Goal: Task Accomplishment & Management: Use online tool/utility

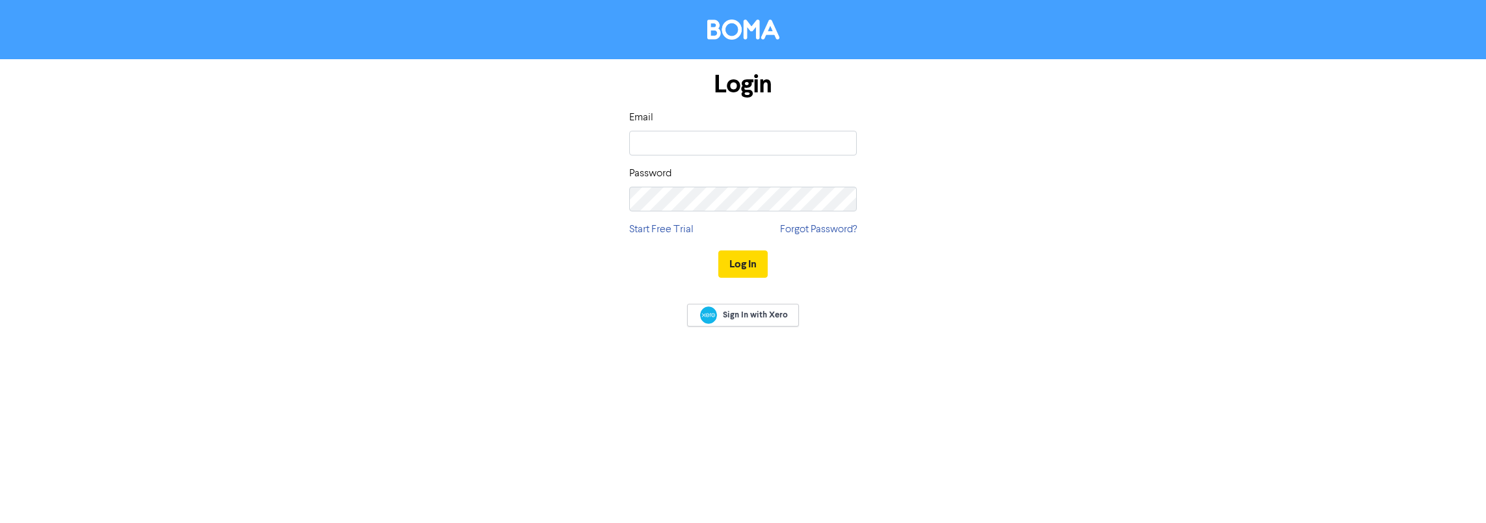
click at [703, 148] on input "email" at bounding box center [743, 143] width 228 height 25
type input "[EMAIL_ADDRESS][PERSON_NAME][DOMAIN_NAME]"
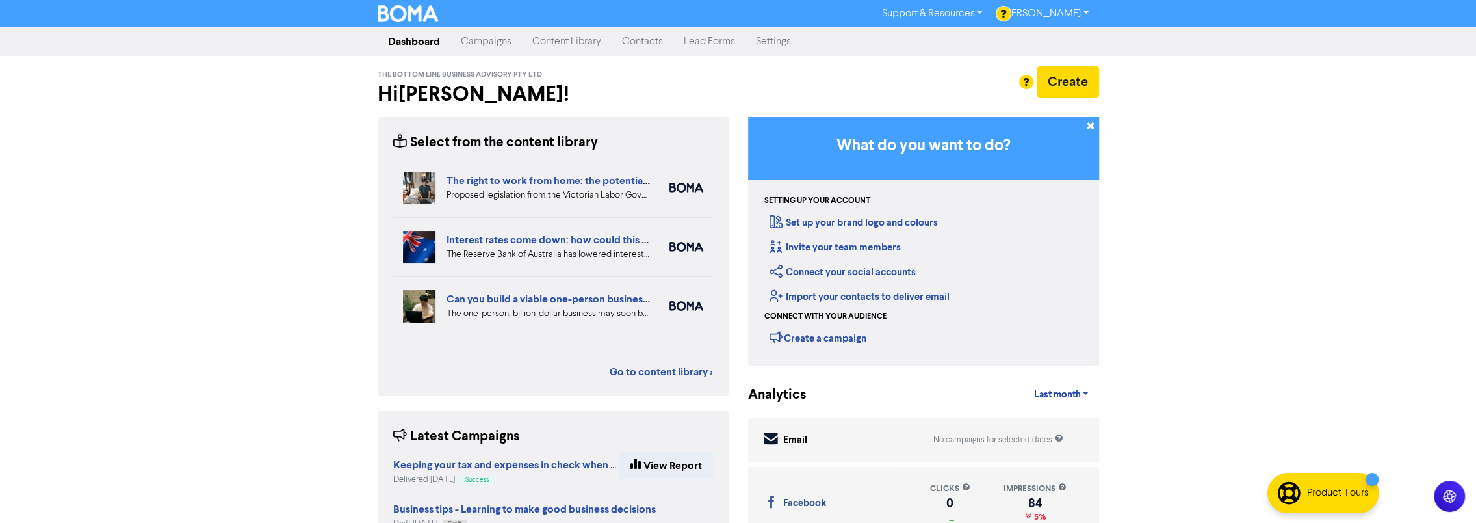
click at [553, 40] on link "Content Library" at bounding box center [567, 42] width 90 height 26
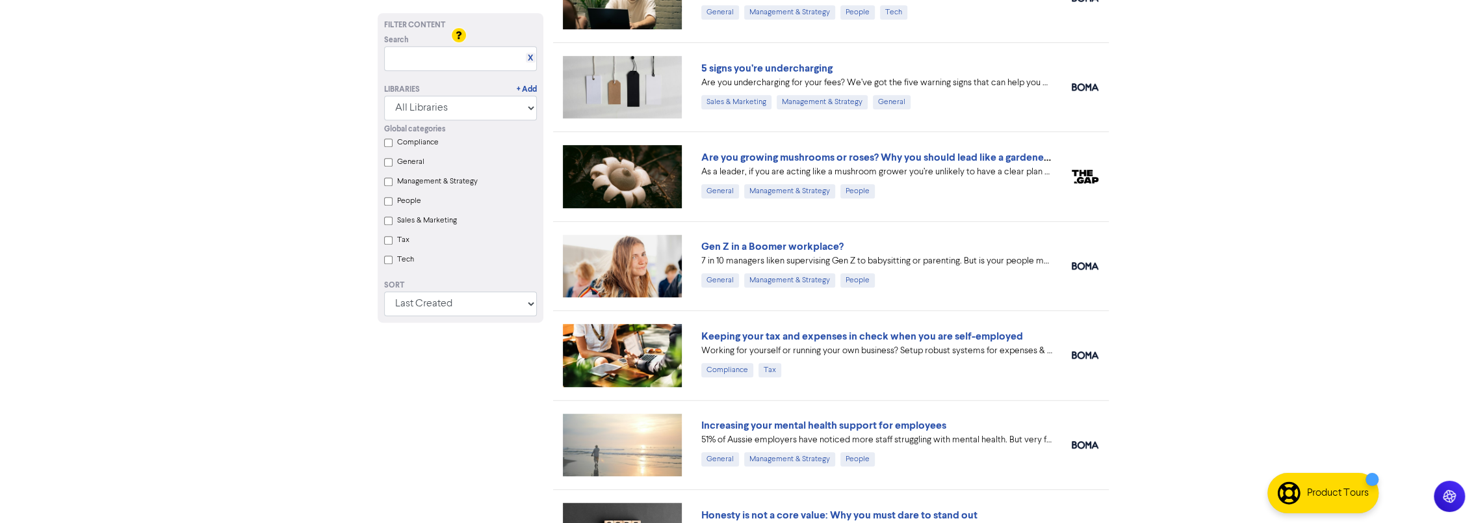
scroll to position [650, 0]
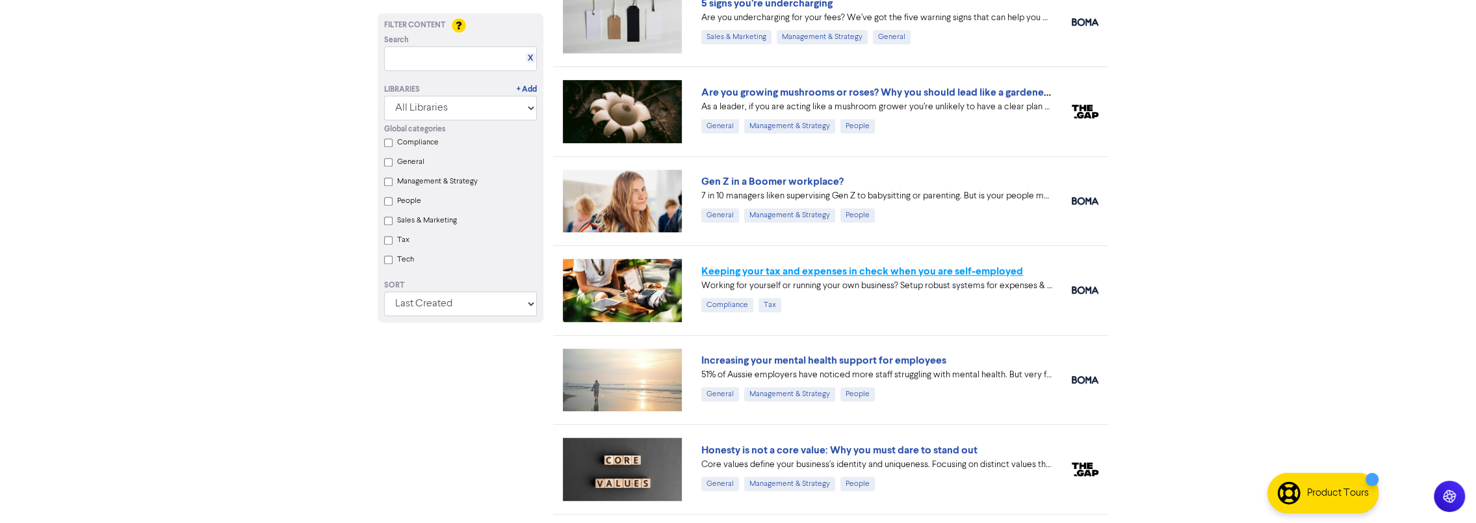
click at [917, 270] on link "Keeping your tax and expenses in check when you are self-employed" at bounding box center [862, 271] width 322 height 13
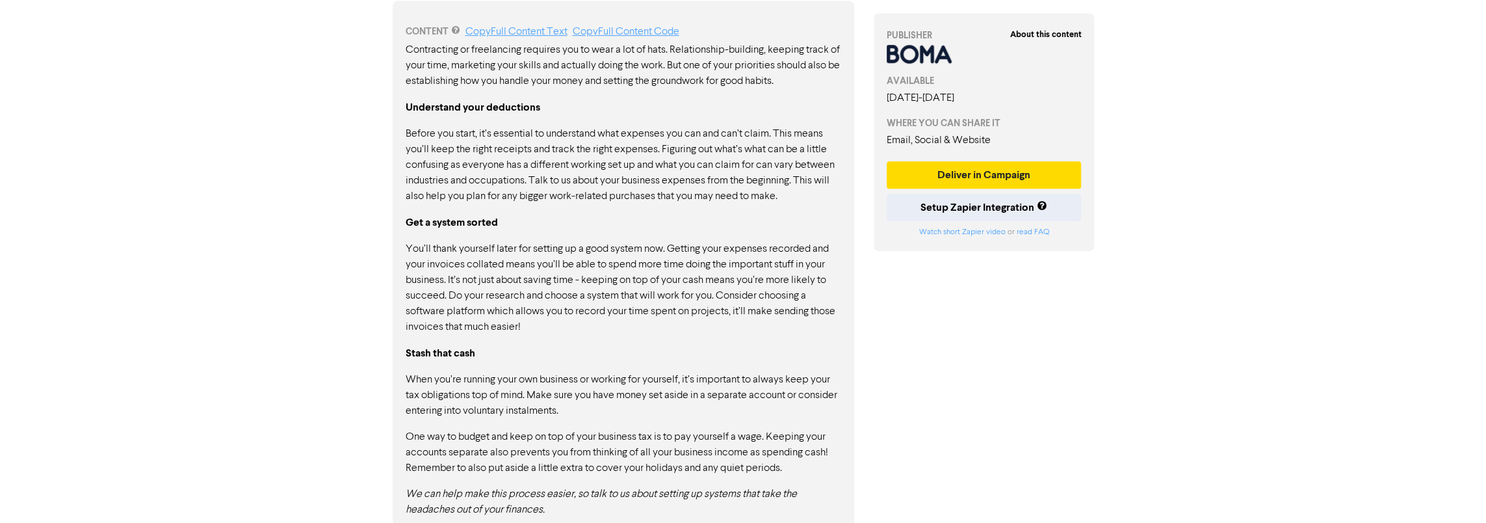
scroll to position [712, 0]
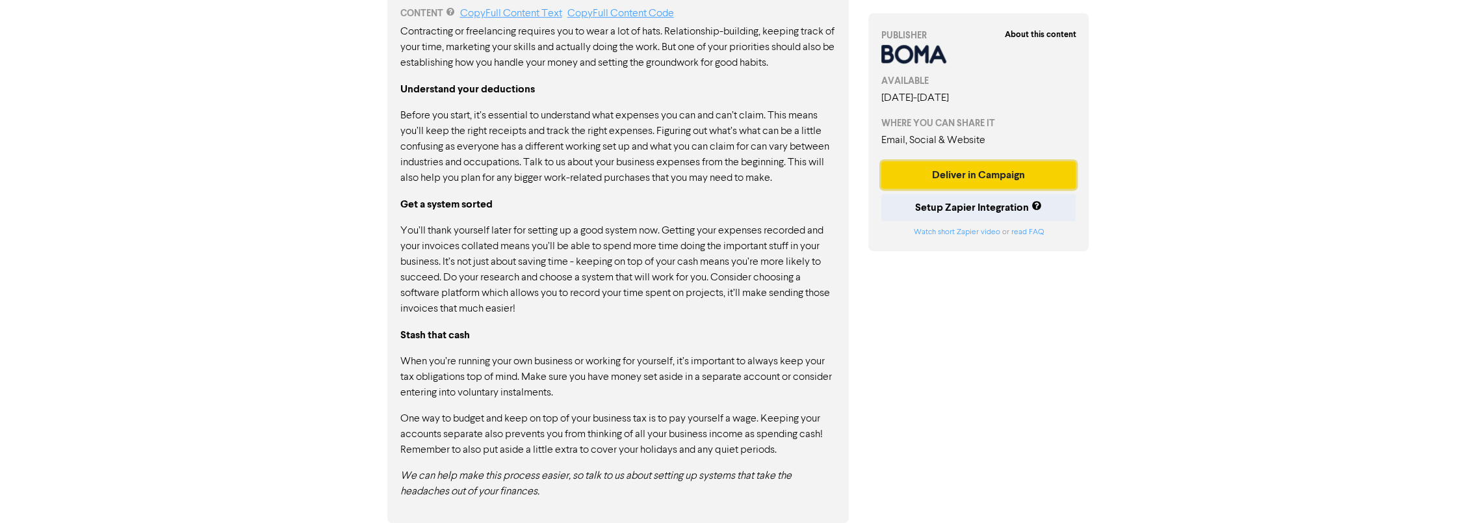
click at [991, 171] on button "Deliver in Campaign" at bounding box center [978, 174] width 195 height 27
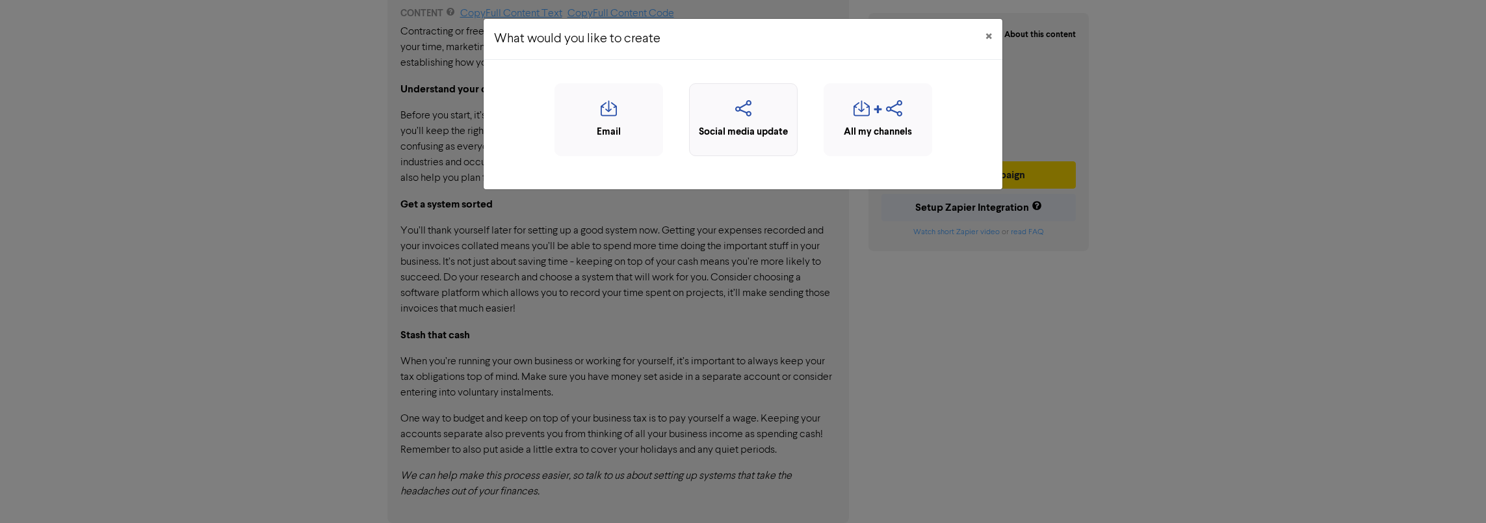
click at [744, 112] on icon "button" at bounding box center [743, 112] width 94 height 25
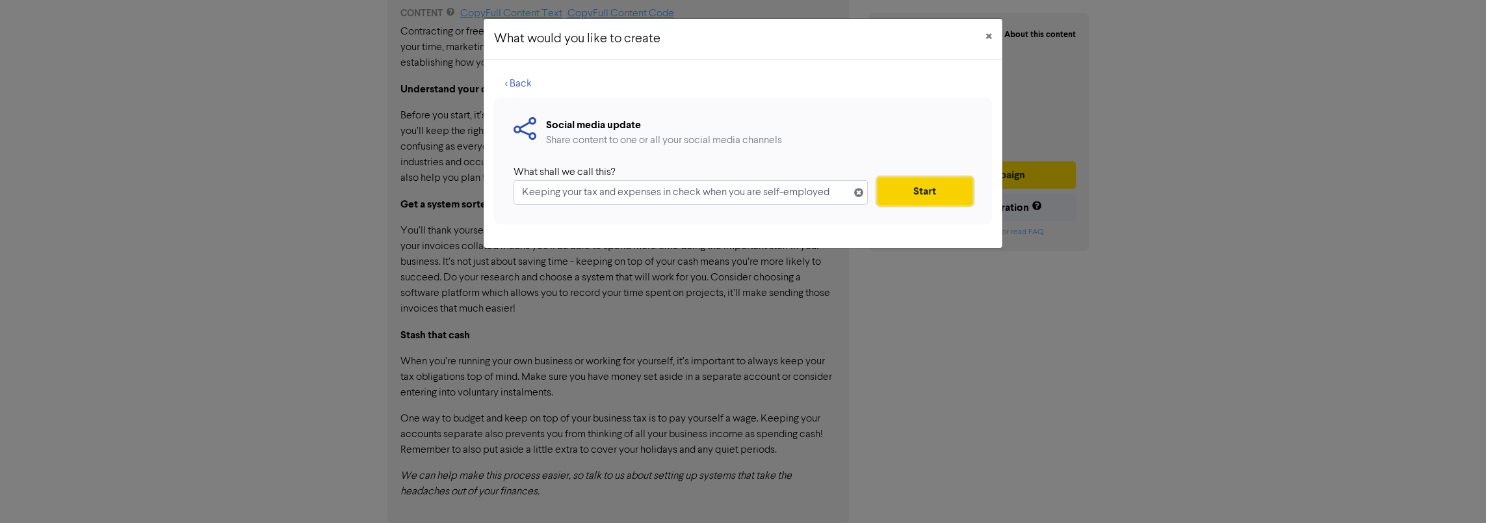
click at [926, 195] on button "Start" at bounding box center [925, 190] width 95 height 27
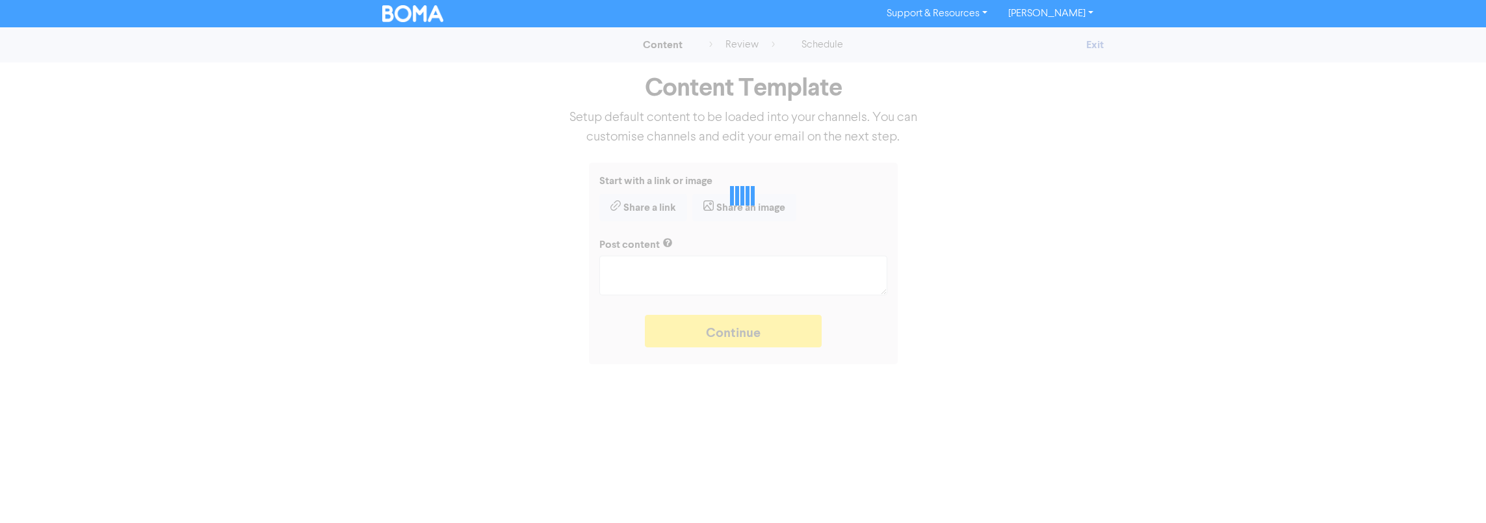
type textarea "x"
type textarea "Working for yourself or running your own business? Setup robust systems for exp…"
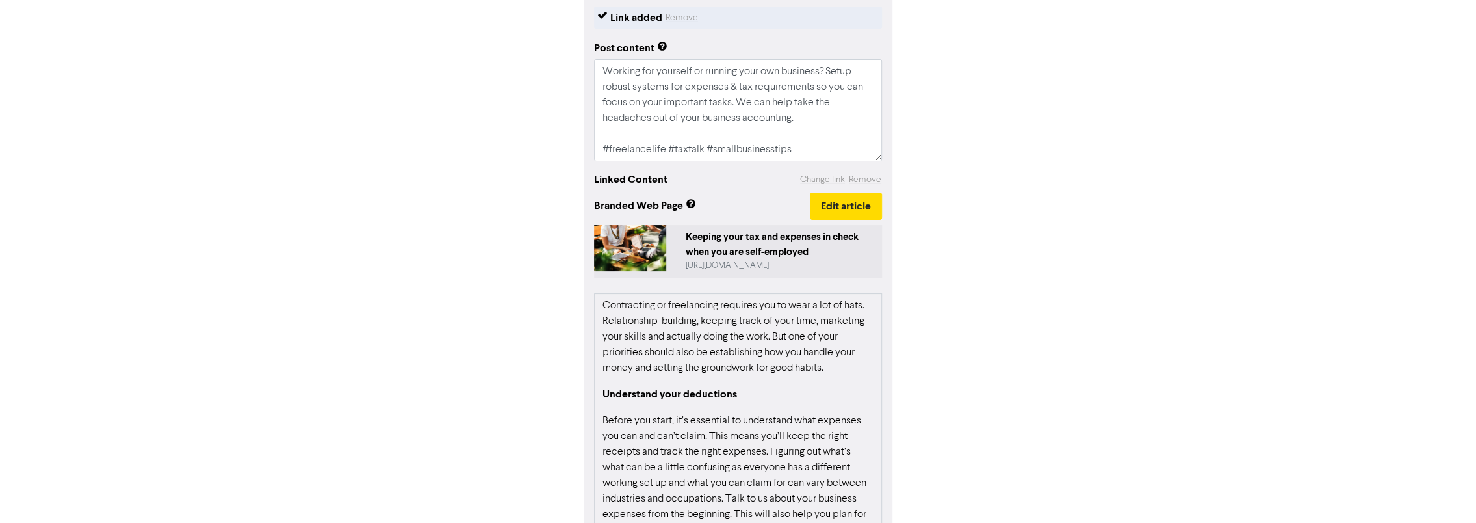
scroll to position [266, 0]
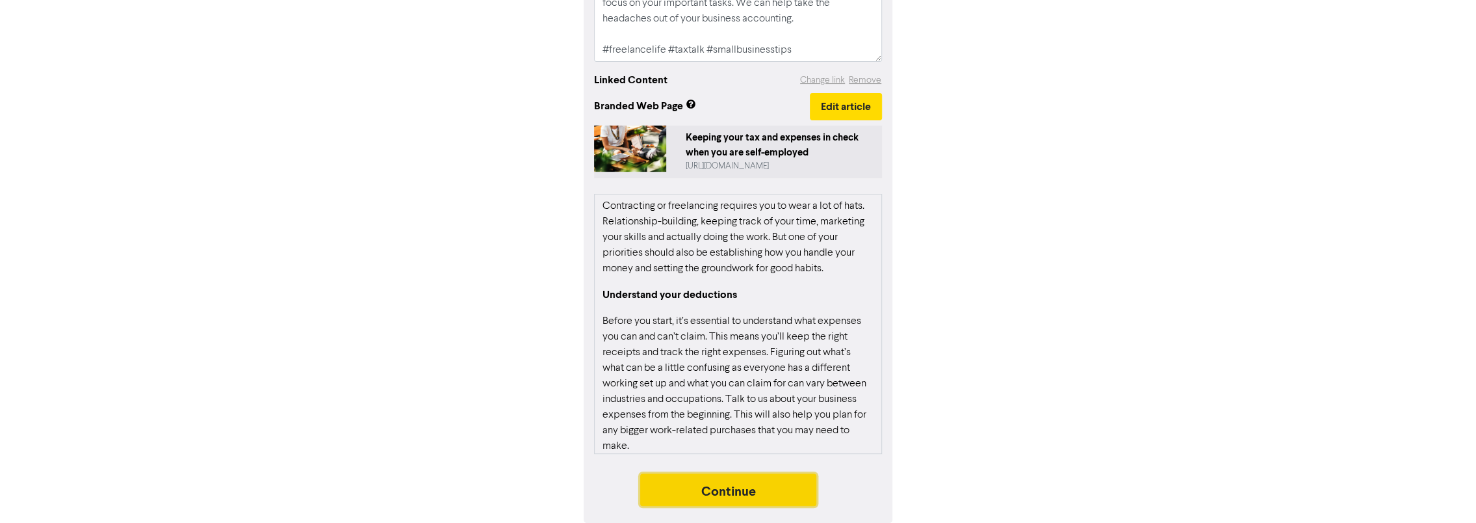
click at [737, 491] on button "Continue" at bounding box center [728, 489] width 177 height 33
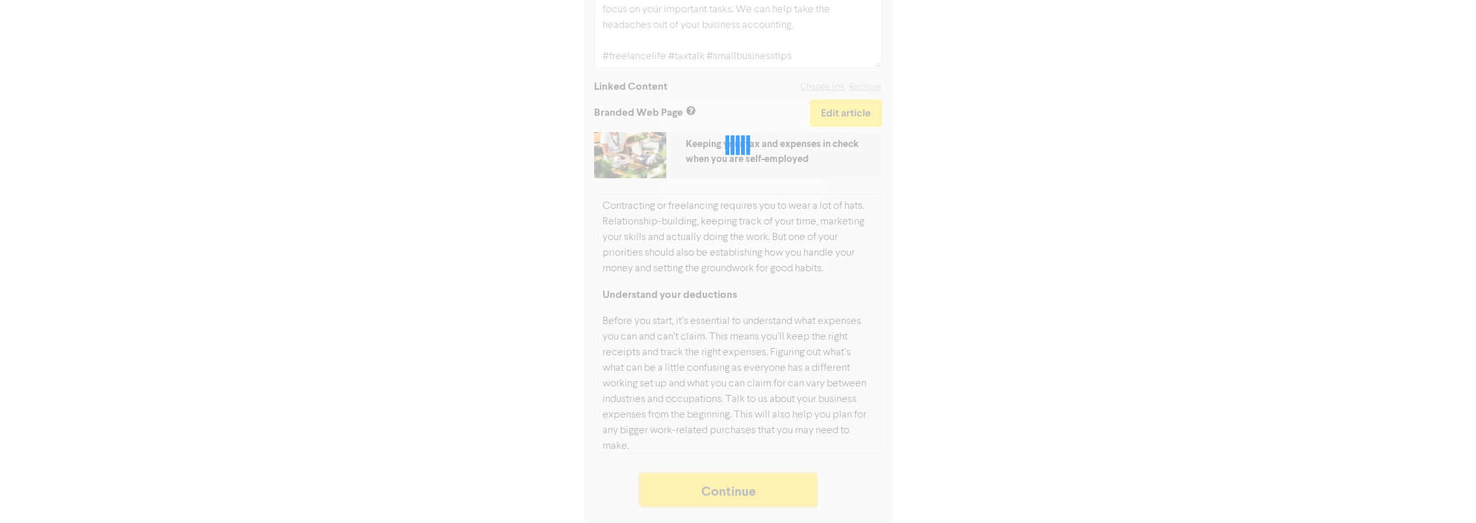
scroll to position [259, 0]
type textarea "x"
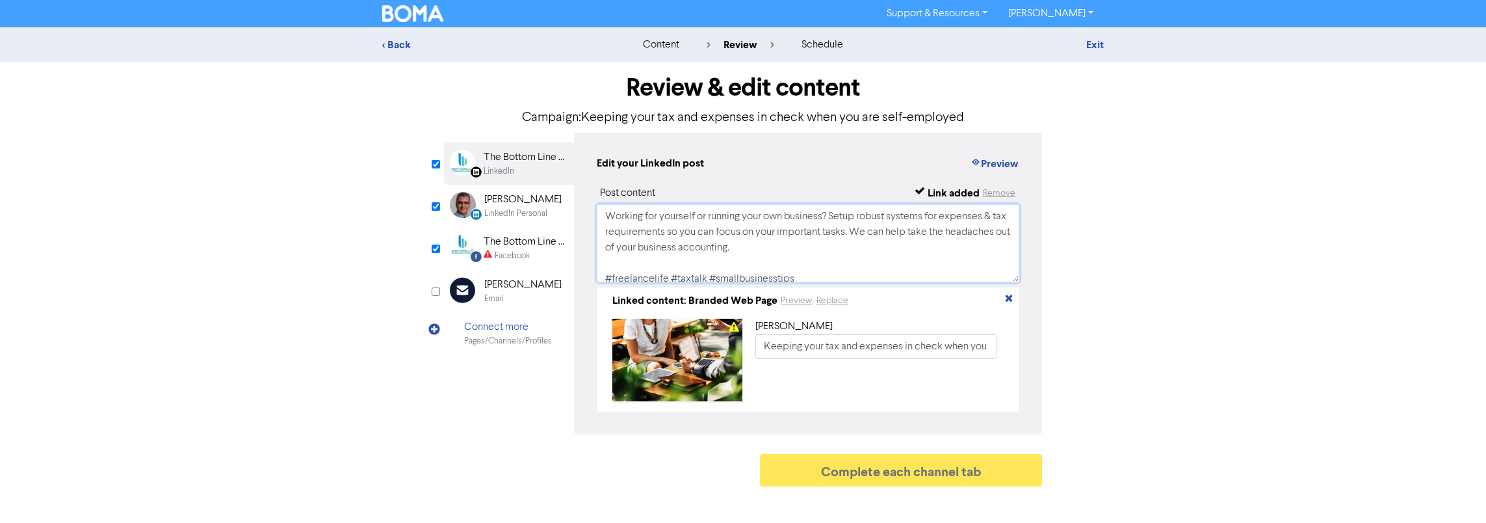
click at [732, 229] on textarea "Working for yourself or running your own business? Setup robust systems for exp…" at bounding box center [808, 243] width 423 height 78
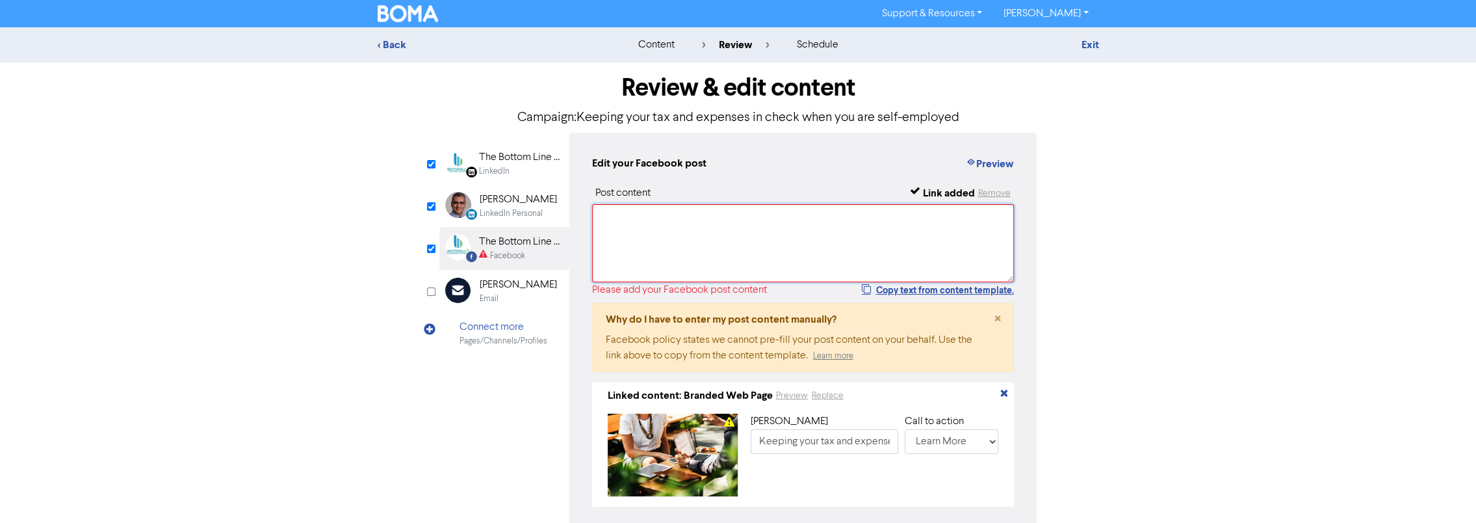
click at [655, 233] on textarea at bounding box center [803, 243] width 423 height 78
paste textarea "Working for yourself or running your own business? Setup robust systems for exp…"
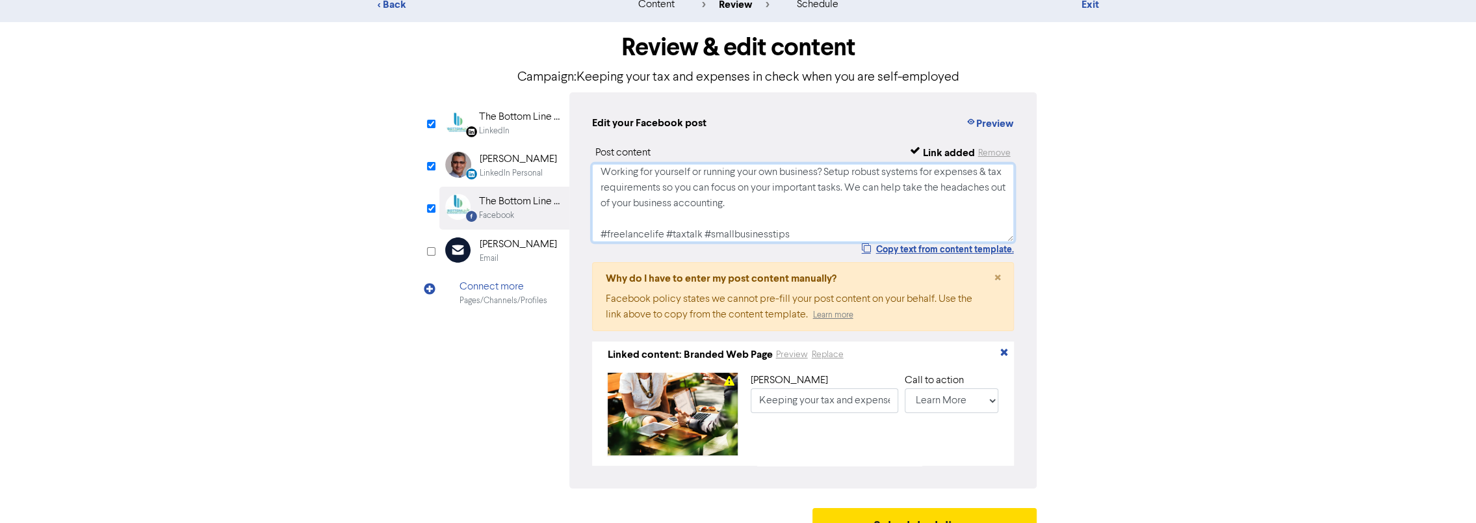
scroll to position [69, 0]
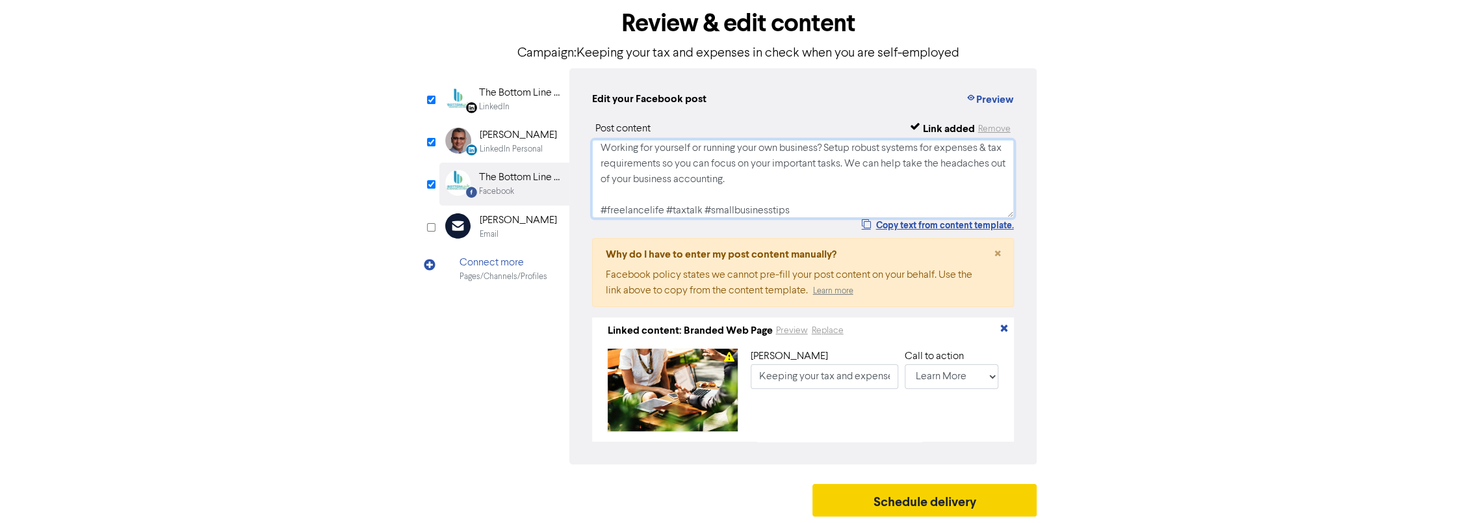
type textarea "Working for yourself or running your own business? Setup robust systems for exp…"
click at [906, 501] on button "Schedule delivery" at bounding box center [925, 500] width 225 height 33
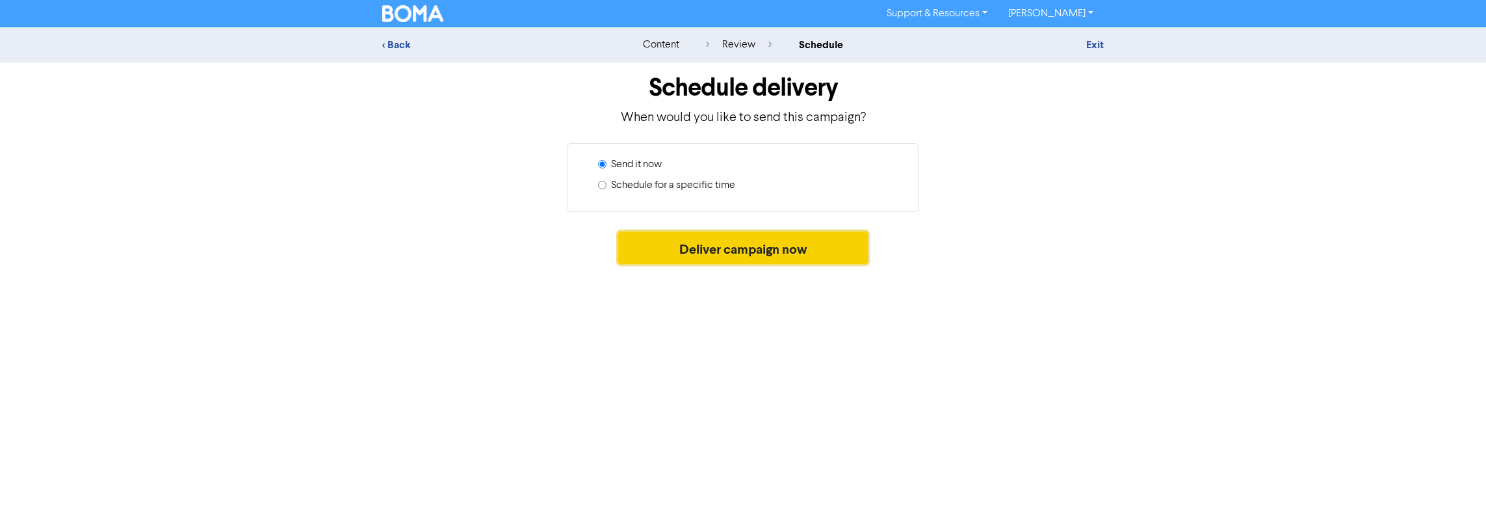
click at [738, 252] on button "Deliver campaign now" at bounding box center [743, 247] width 250 height 33
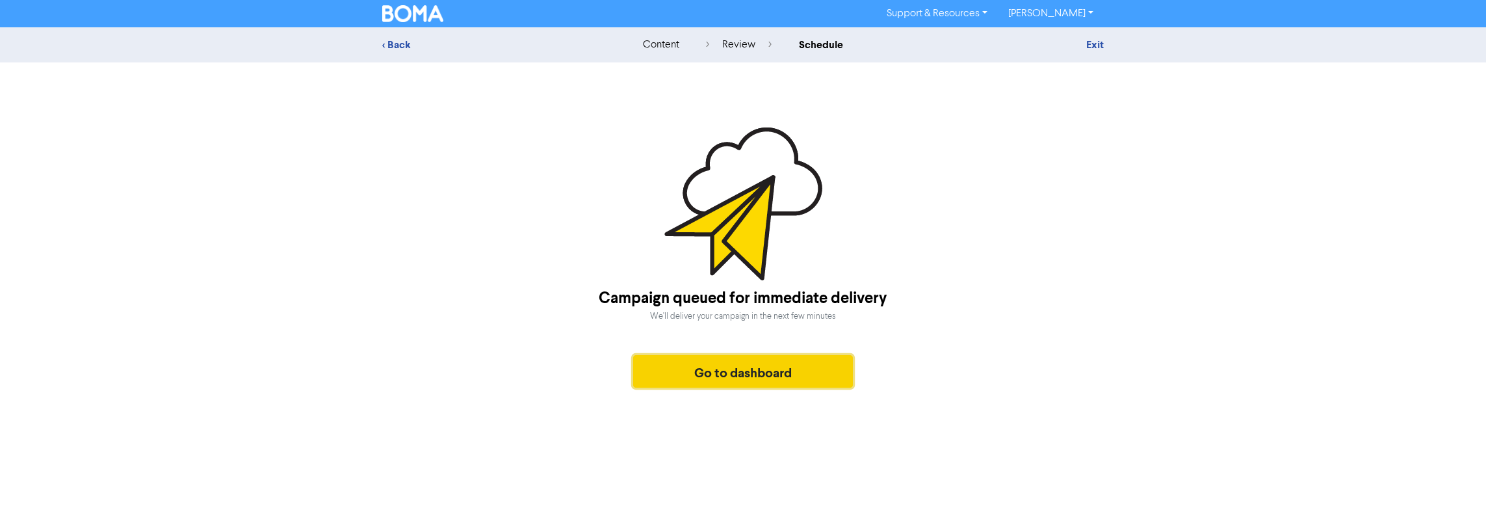
click at [745, 376] on button "Go to dashboard" at bounding box center [743, 371] width 220 height 33
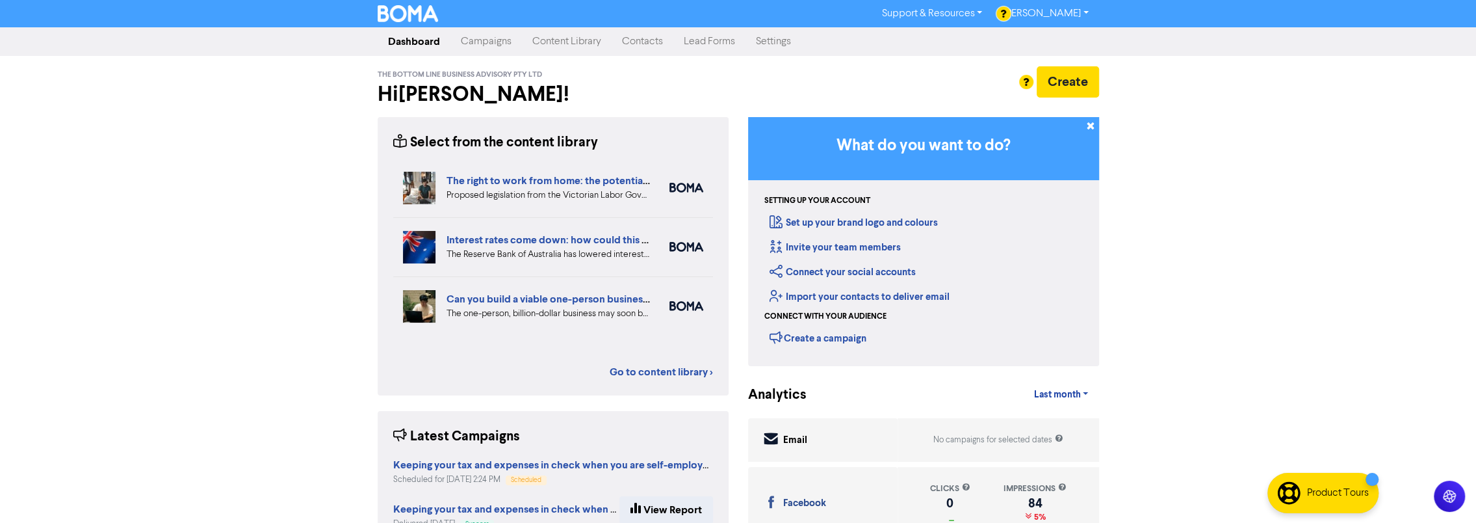
click at [640, 41] on link "Contacts" at bounding box center [643, 42] width 62 height 26
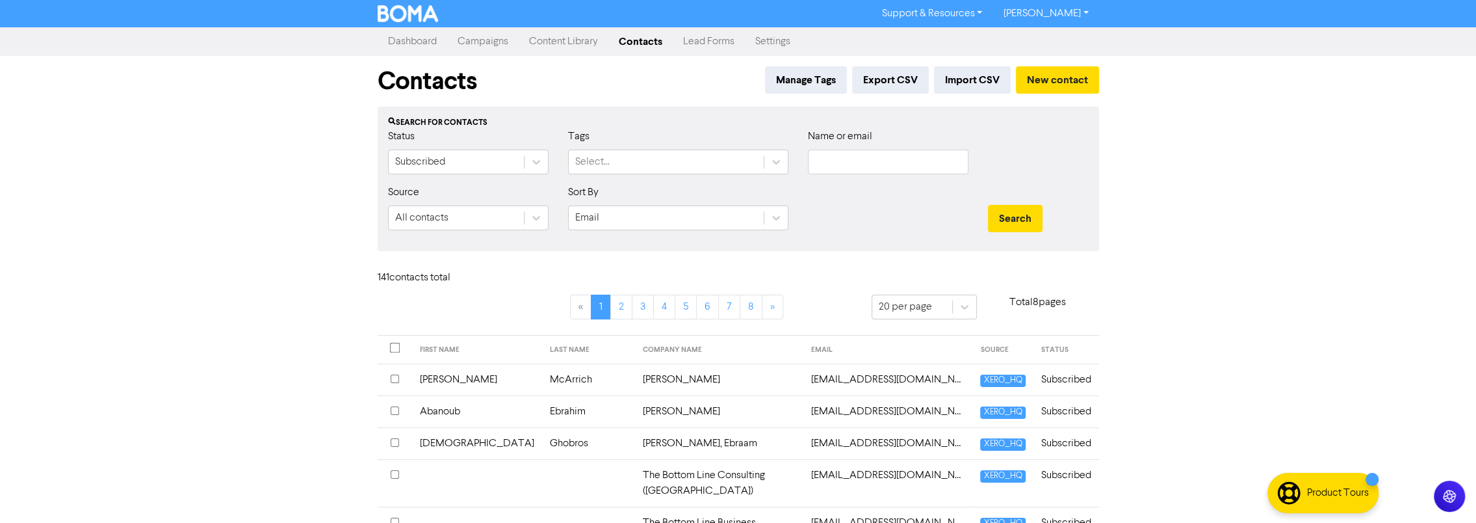
click at [424, 47] on link "Dashboard" at bounding box center [413, 42] width 70 height 26
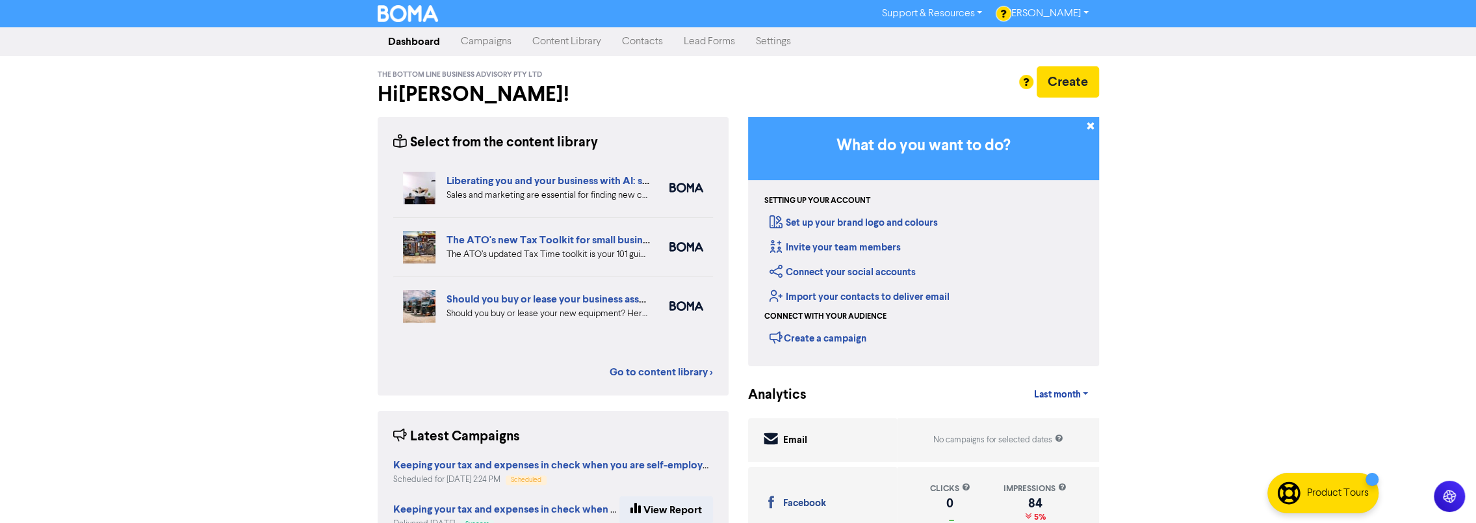
click at [591, 43] on link "Content Library" at bounding box center [567, 42] width 90 height 26
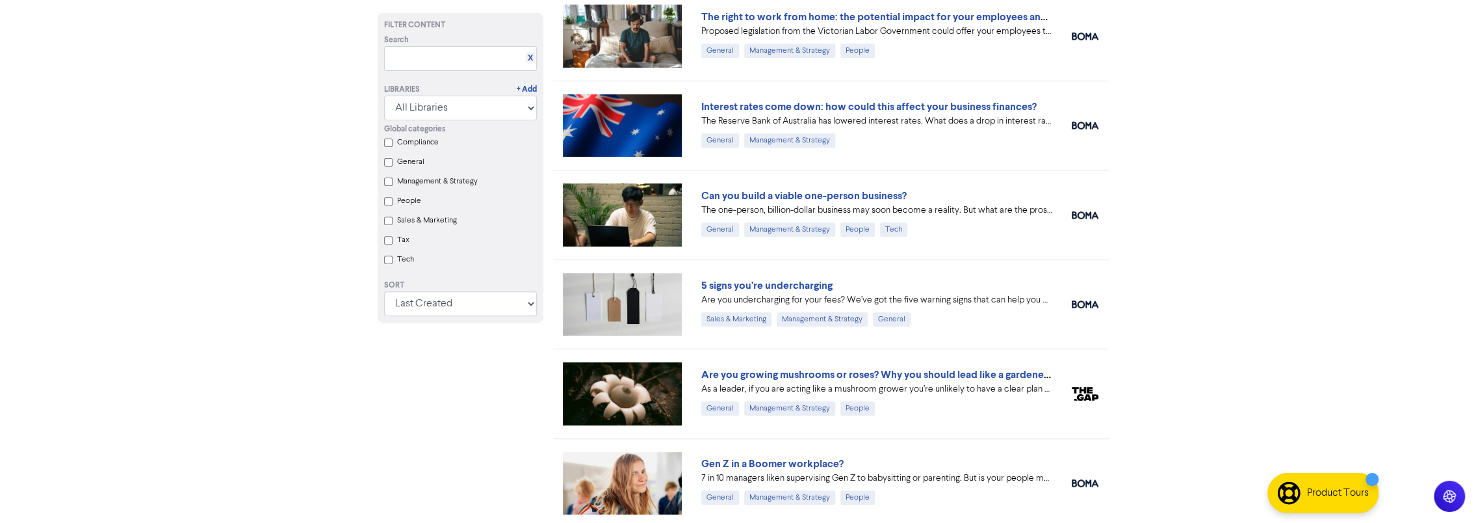
scroll to position [390, 0]
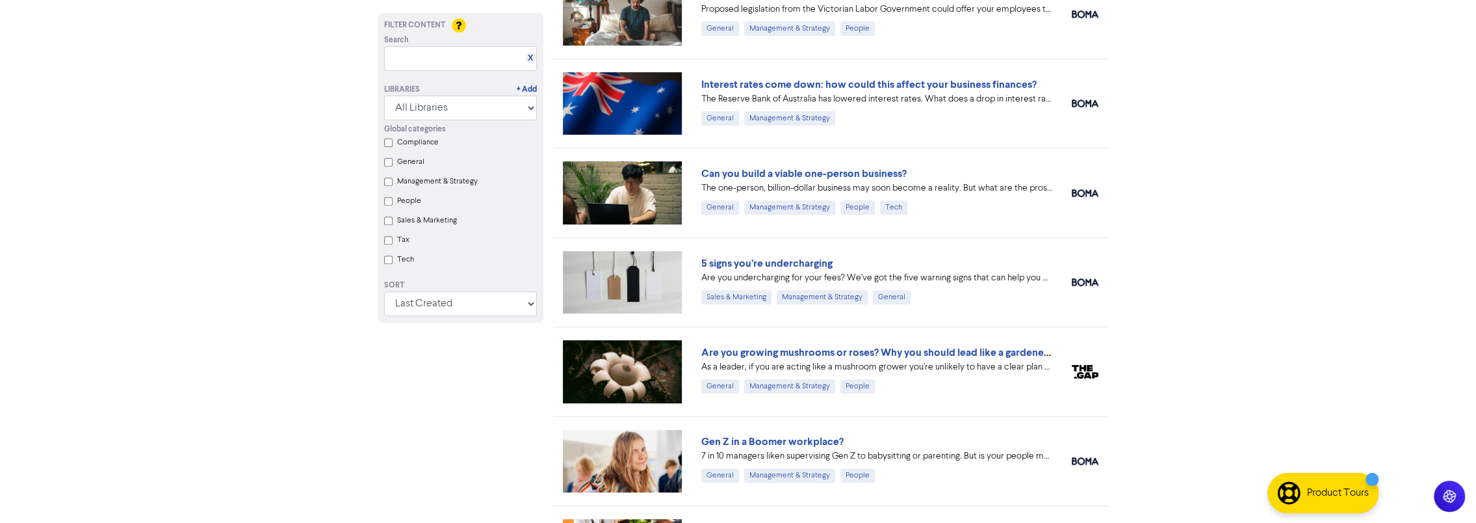
click at [385, 244] on input "Tax" at bounding box center [388, 240] width 8 height 8
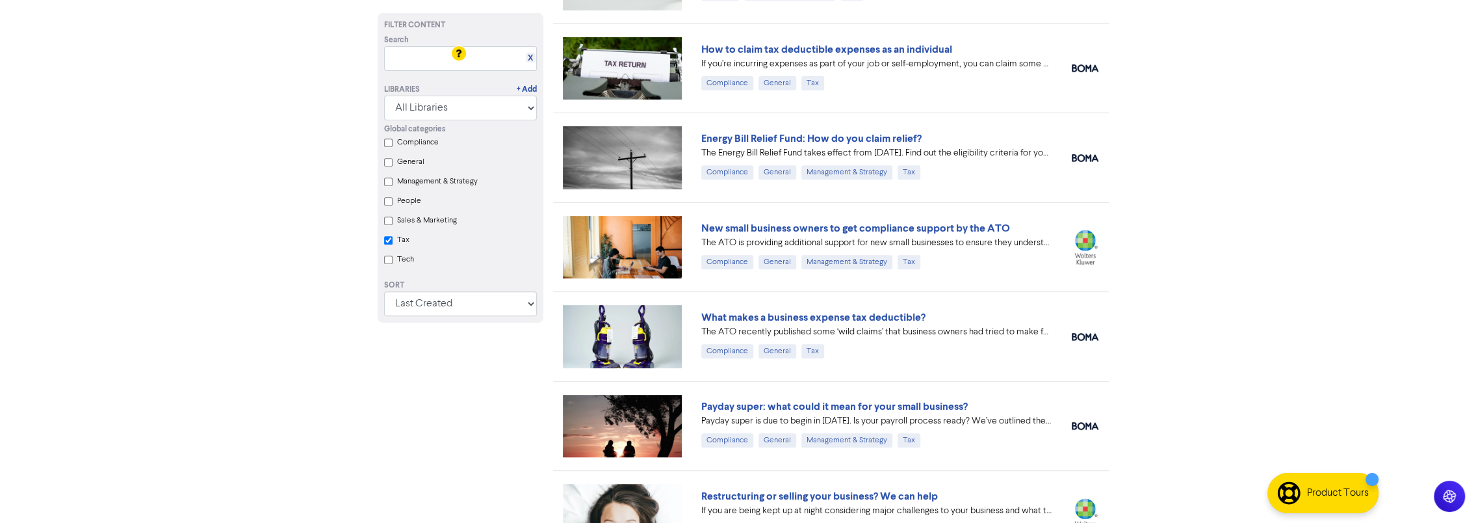
checkbox input "true"
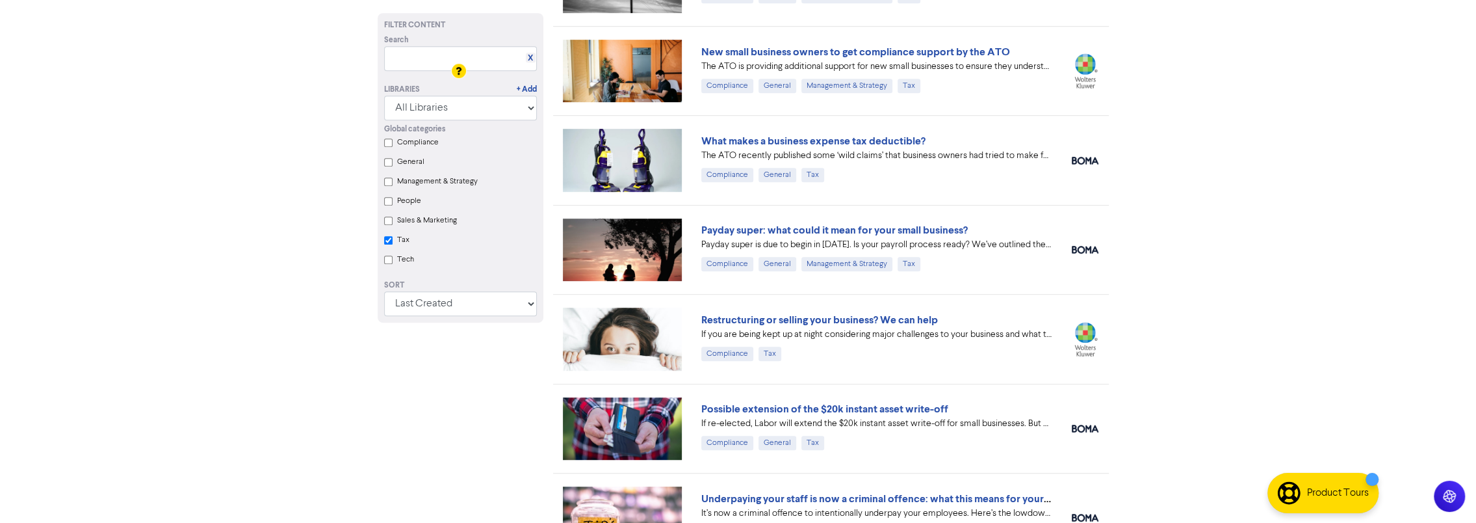
scroll to position [650, 0]
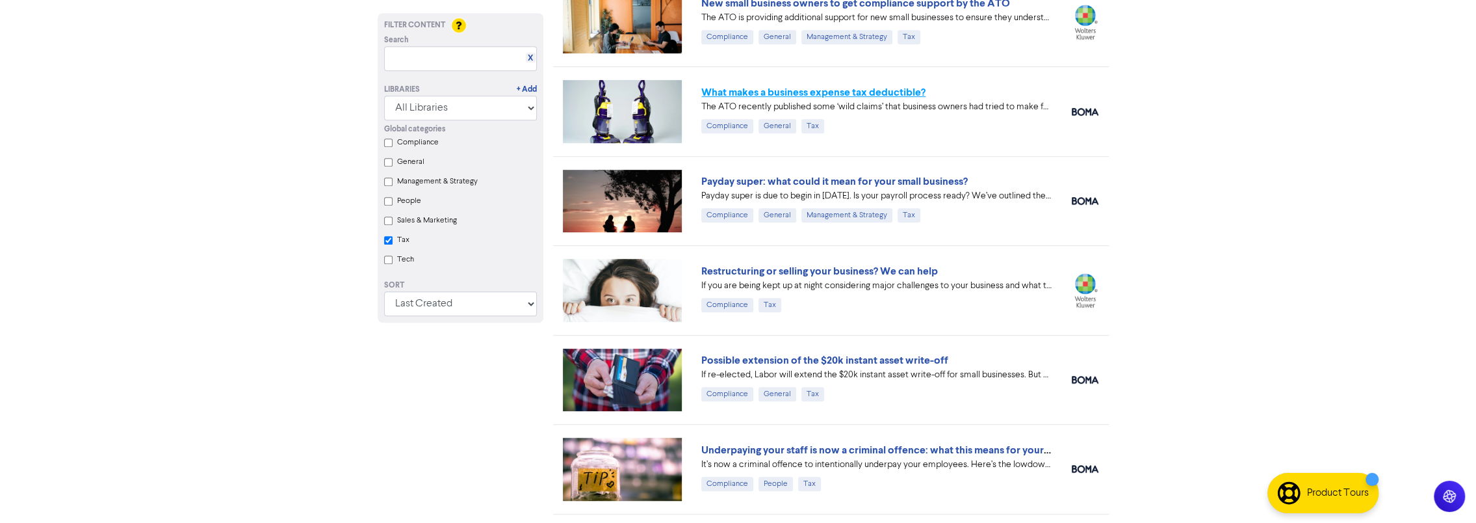
click at [830, 89] on link "What makes a business expense tax deductible?" at bounding box center [813, 92] width 224 height 13
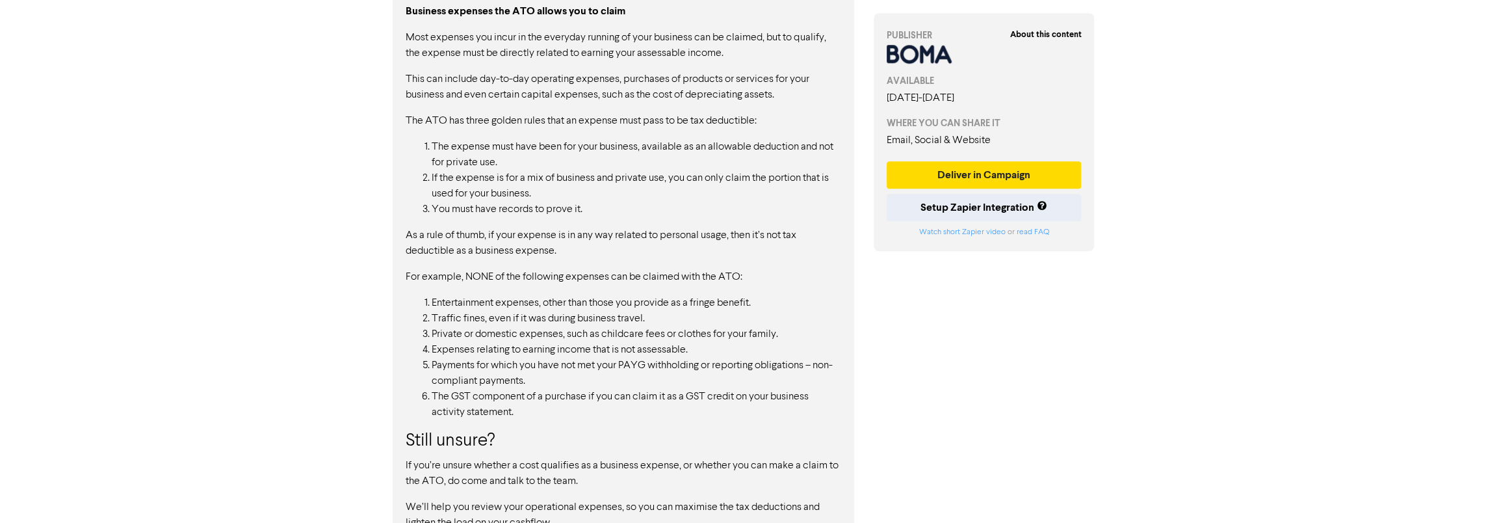
scroll to position [1088, 0]
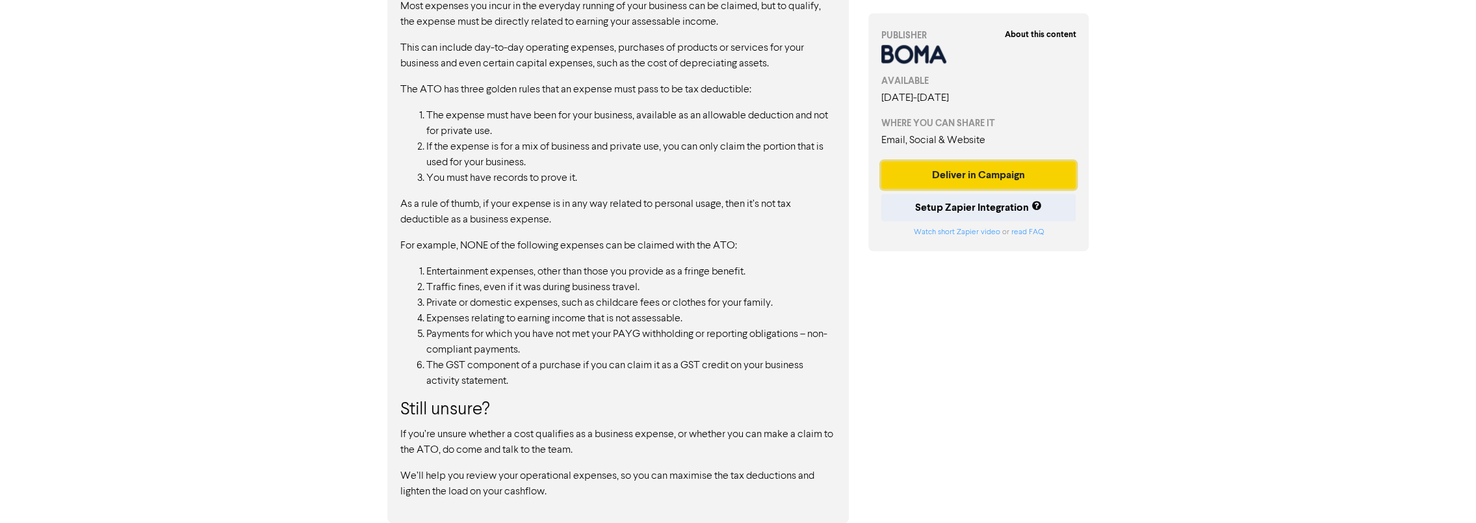
click at [952, 170] on button "Deliver in Campaign" at bounding box center [978, 174] width 195 height 27
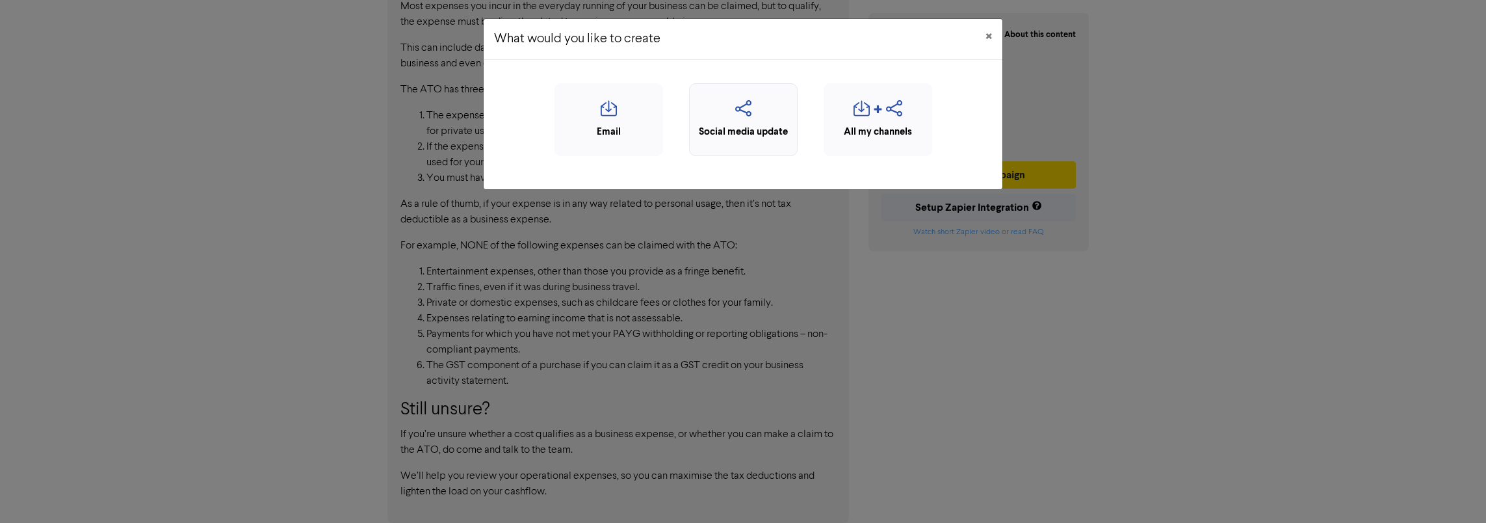
click at [759, 118] on icon "button" at bounding box center [743, 112] width 94 height 25
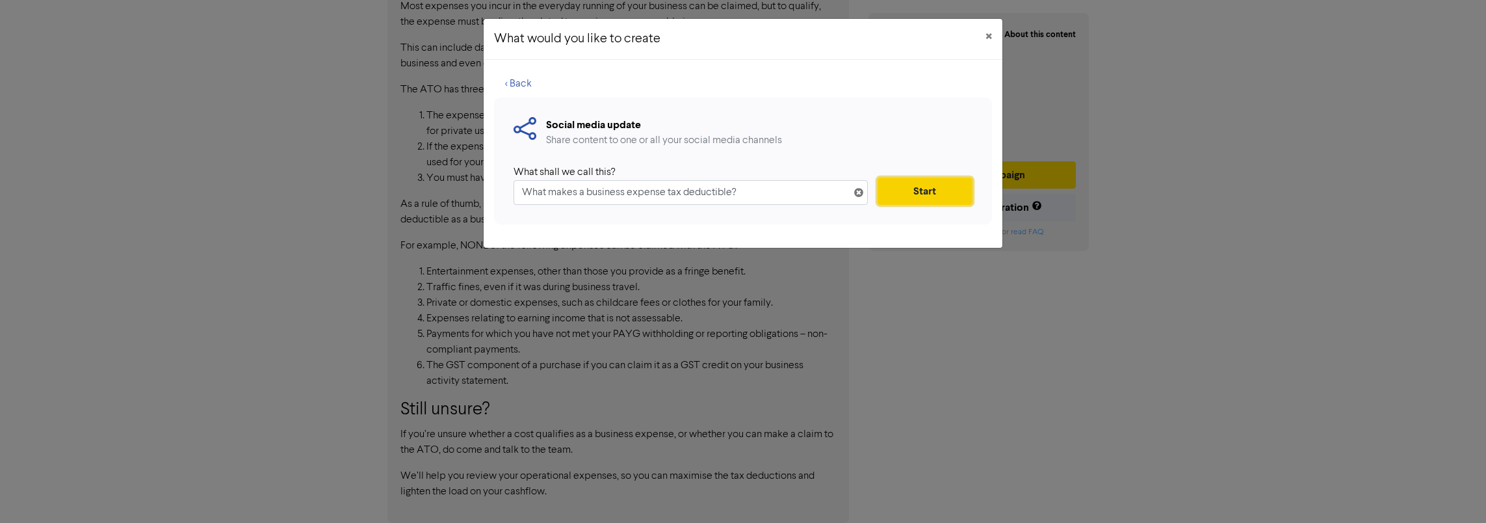
click at [930, 187] on button "Start" at bounding box center [925, 190] width 95 height 27
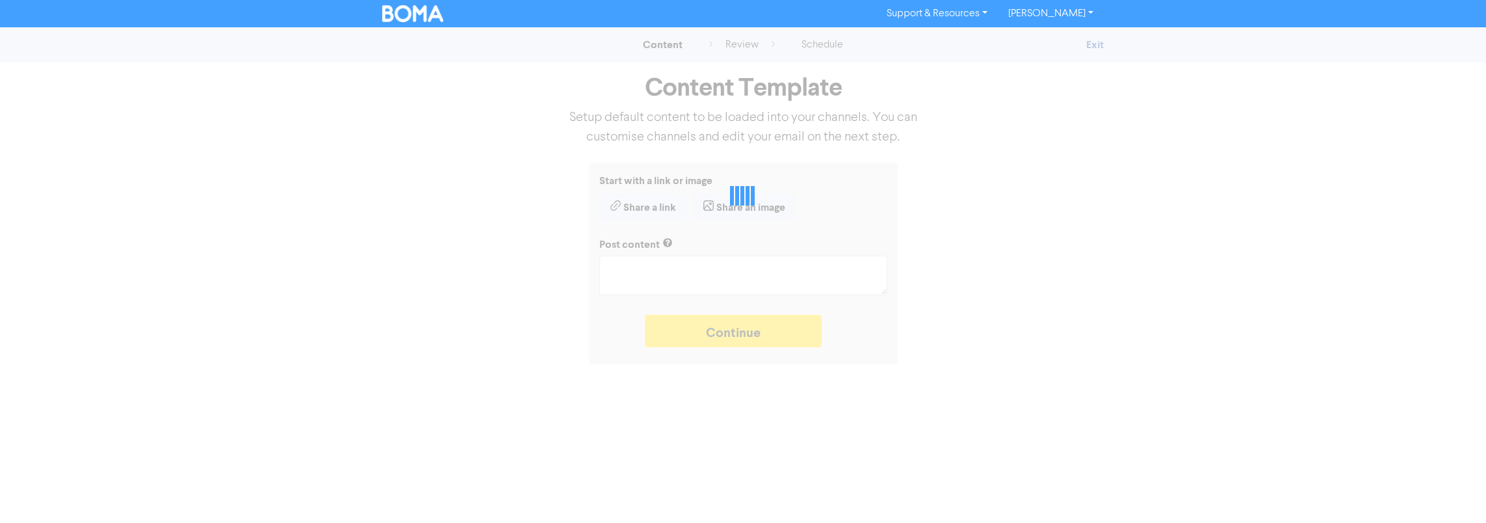
type textarea "x"
type textarea "The ATO recently published some ‘wild claims’ that business owners had tried to…"
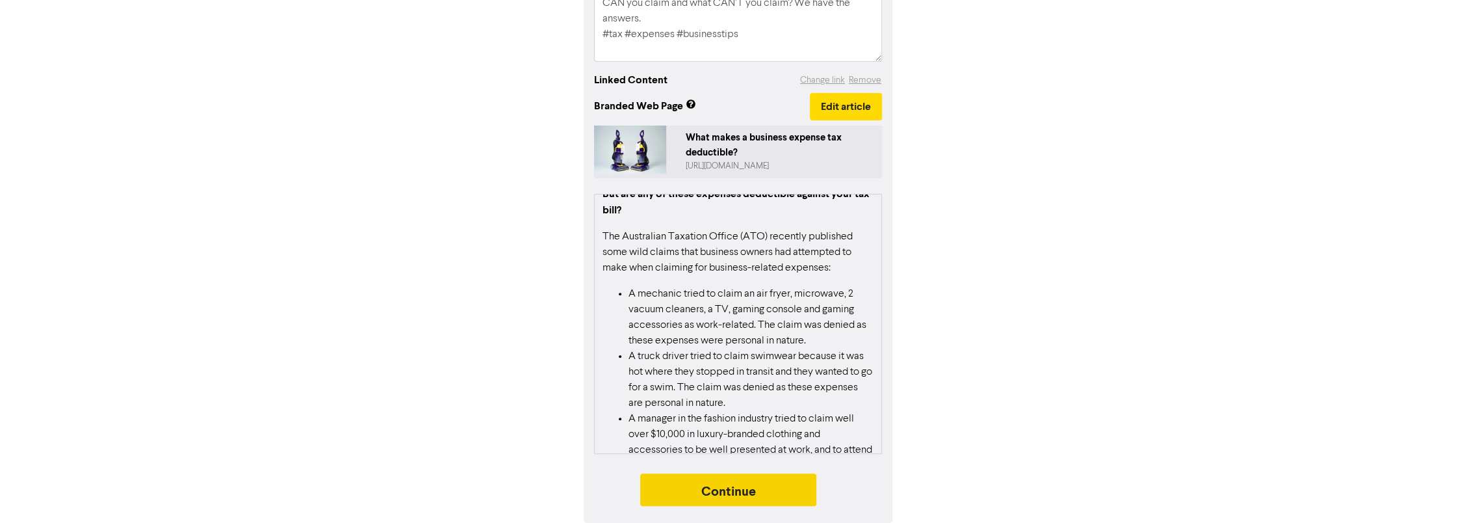
scroll to position [130, 0]
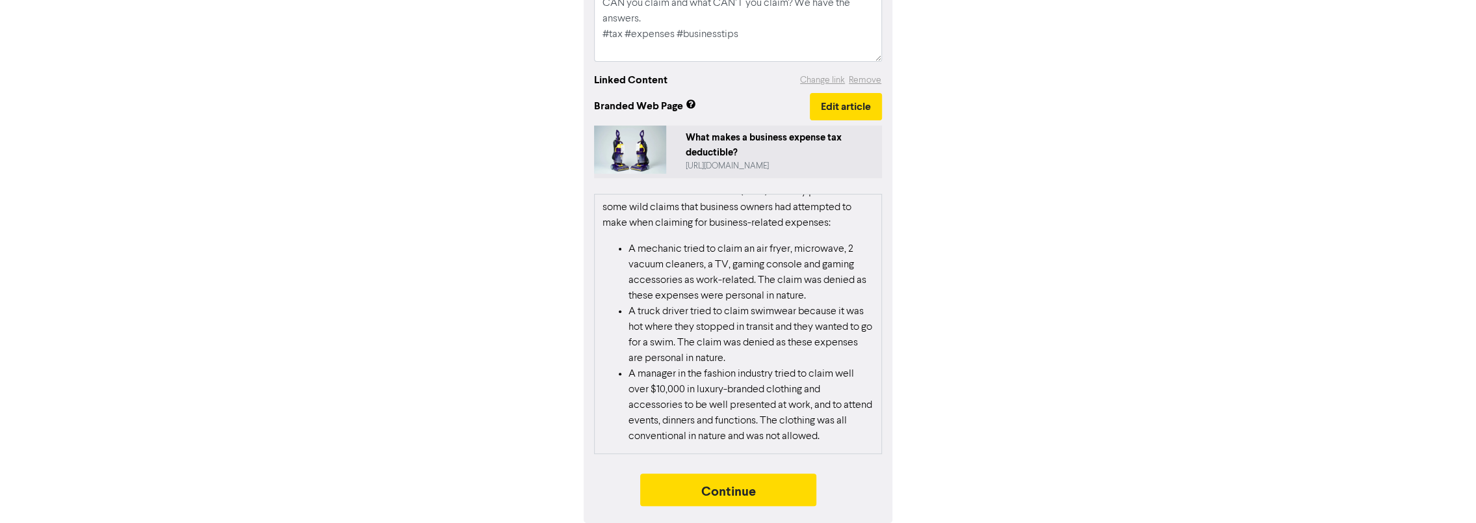
click at [761, 514] on div "Link added Remove Post content The ATO recently published some ‘wild claims’ th…" at bounding box center [738, 210] width 309 height 626
click at [764, 499] on button "Continue" at bounding box center [728, 489] width 177 height 33
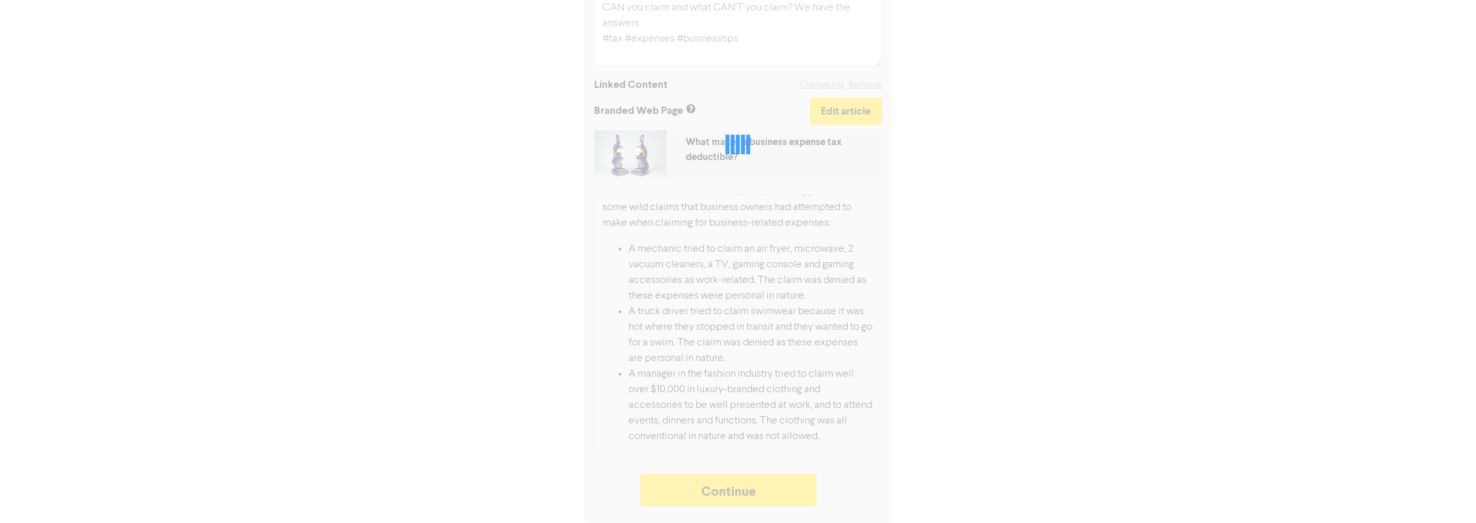
type textarea "x"
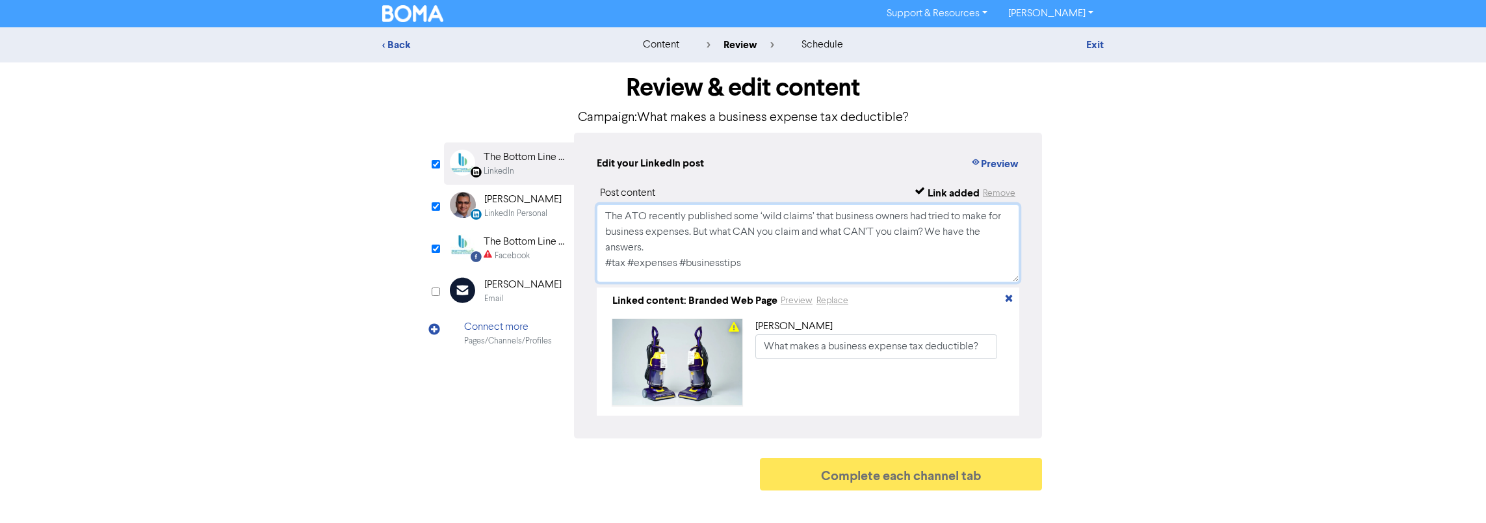
click at [744, 261] on textarea "The ATO recently published some ‘wild claims’ that business owners had tried to…" at bounding box center [808, 243] width 423 height 78
click at [527, 255] on div "Facebook" at bounding box center [512, 256] width 35 height 12
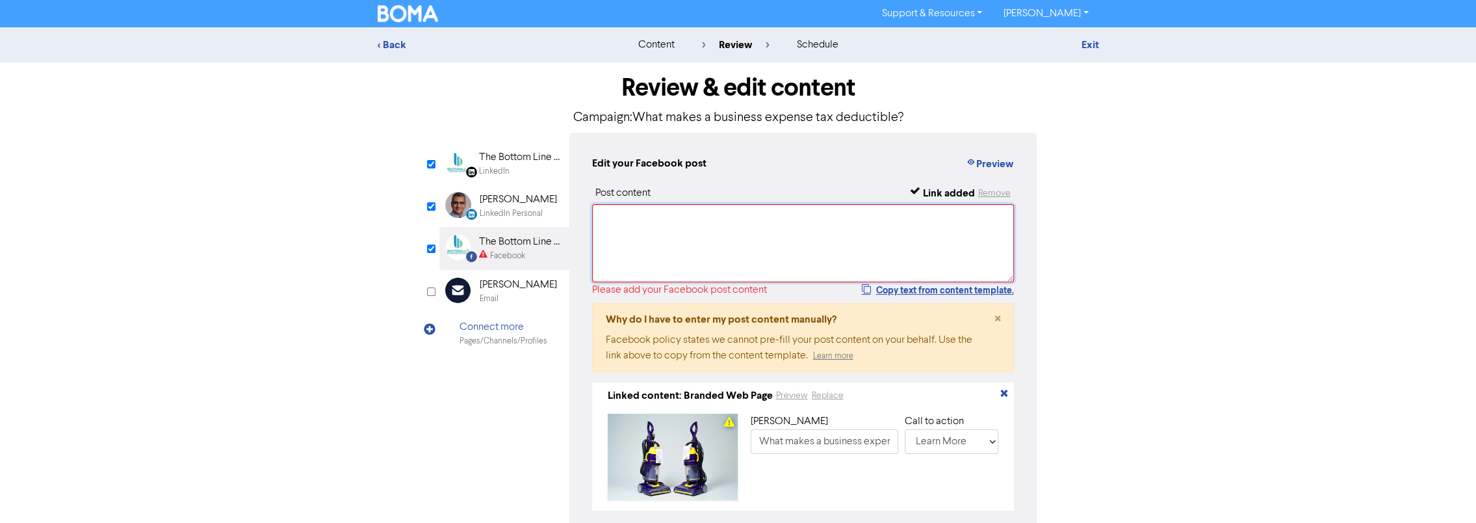
click at [671, 235] on textarea at bounding box center [803, 243] width 423 height 78
paste textarea "The ATO recently published some ‘wild claims’ that business owners had tried to…"
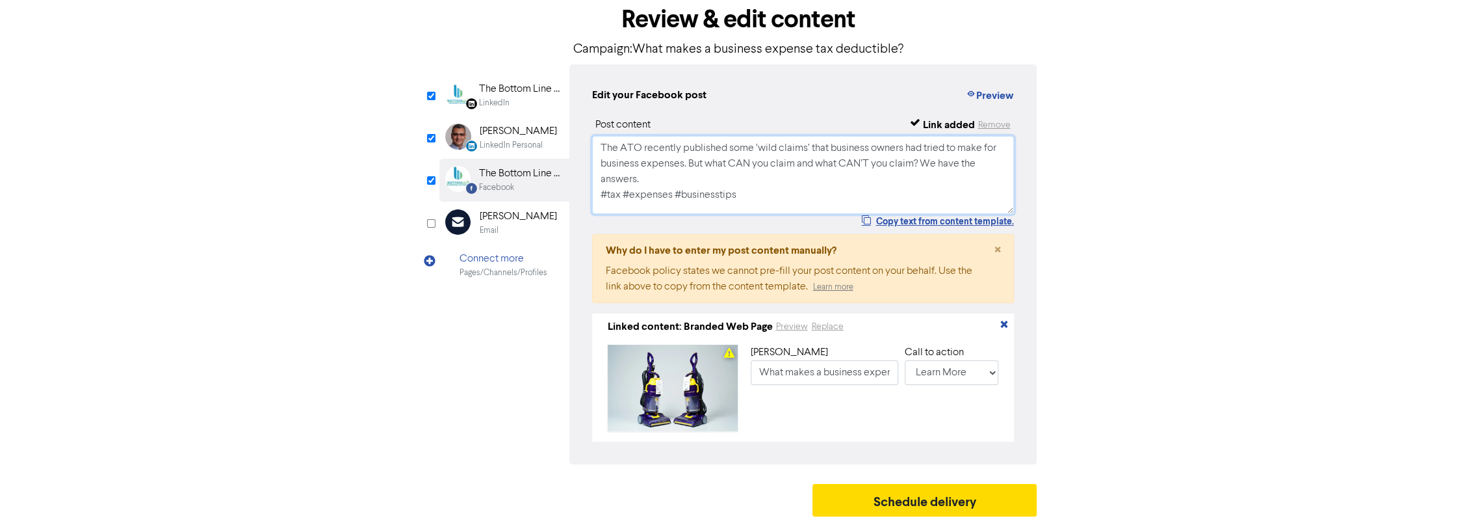
scroll to position [73, 0]
type textarea "The ATO recently published some ‘wild claims’ that business owners had tried to…"
click at [936, 497] on button "Schedule delivery" at bounding box center [925, 500] width 225 height 33
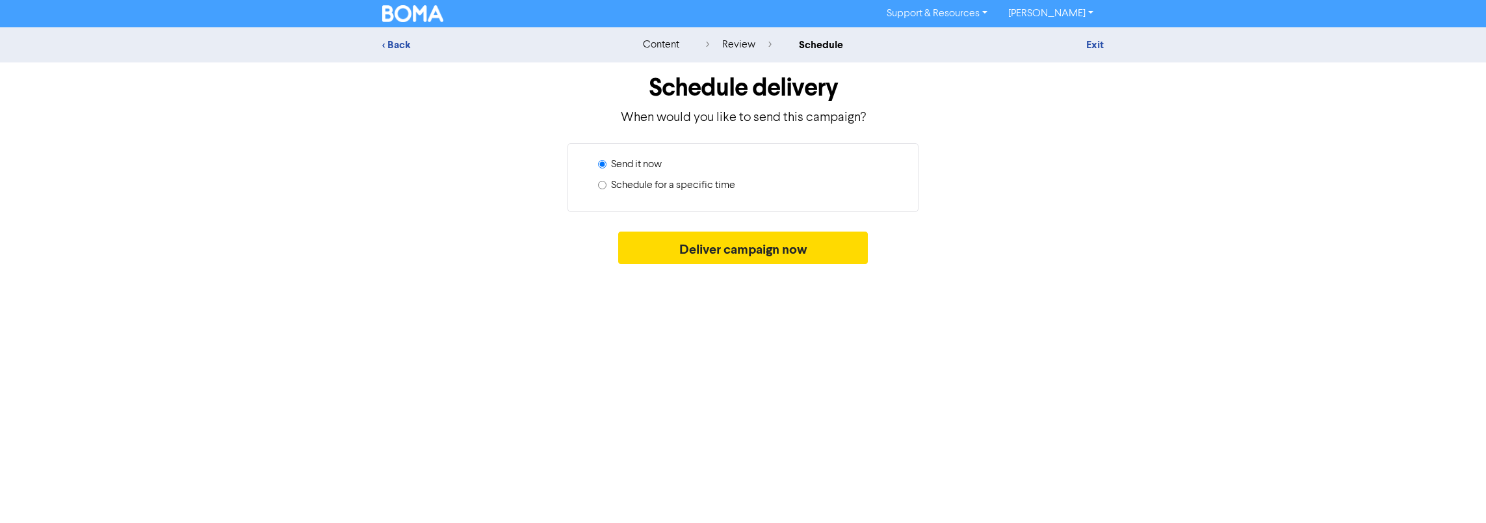
click at [670, 191] on label "Schedule for a specific time" at bounding box center [673, 185] width 124 height 16
click at [607, 189] on input "Schedule for a specific time" at bounding box center [602, 185] width 8 height 8
radio input "true"
radio input "false"
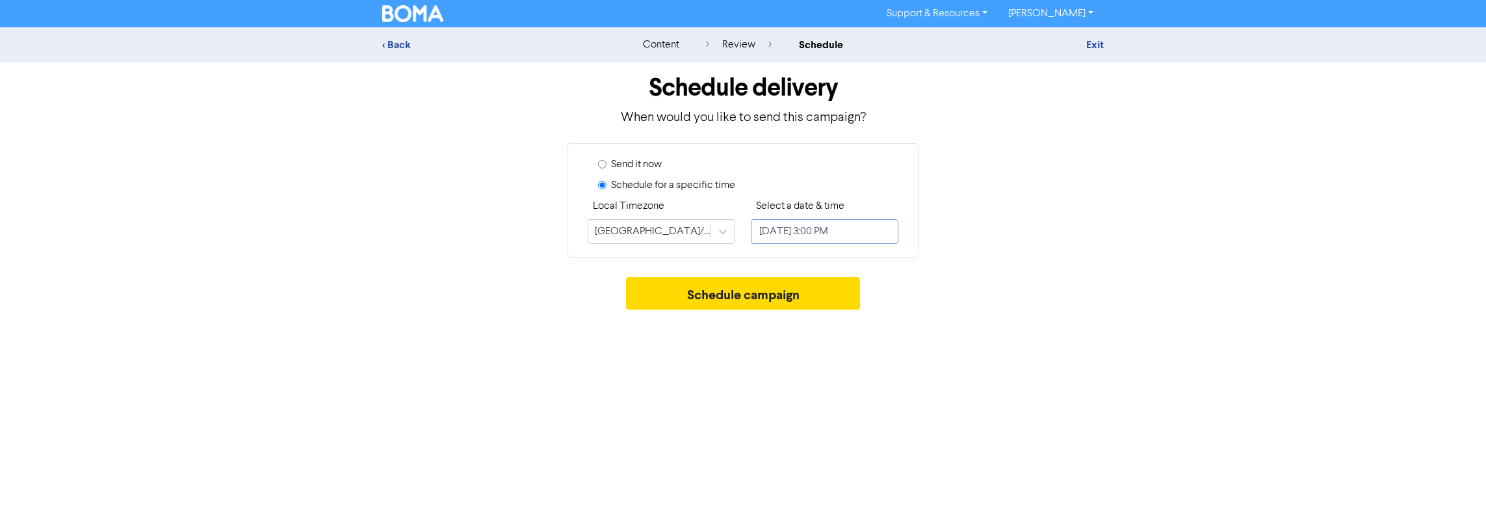
select select "8"
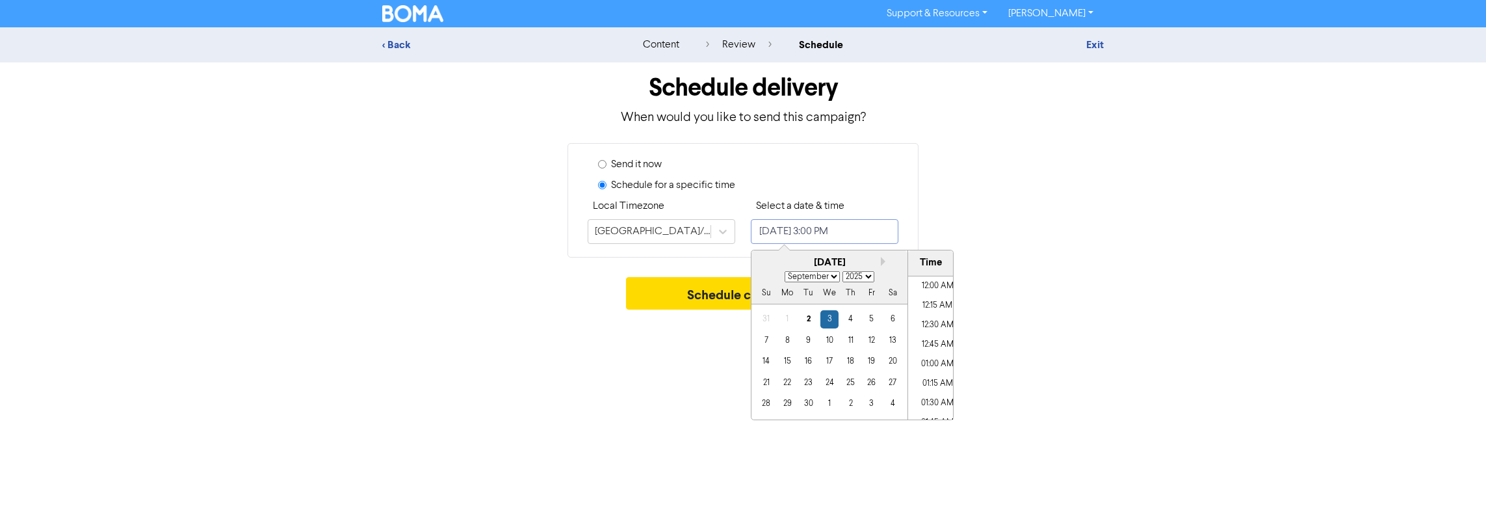
click at [885, 234] on input "[DATE] 3:00 PM" at bounding box center [825, 231] width 148 height 25
click at [872, 324] on div "5" at bounding box center [872, 319] width 18 height 18
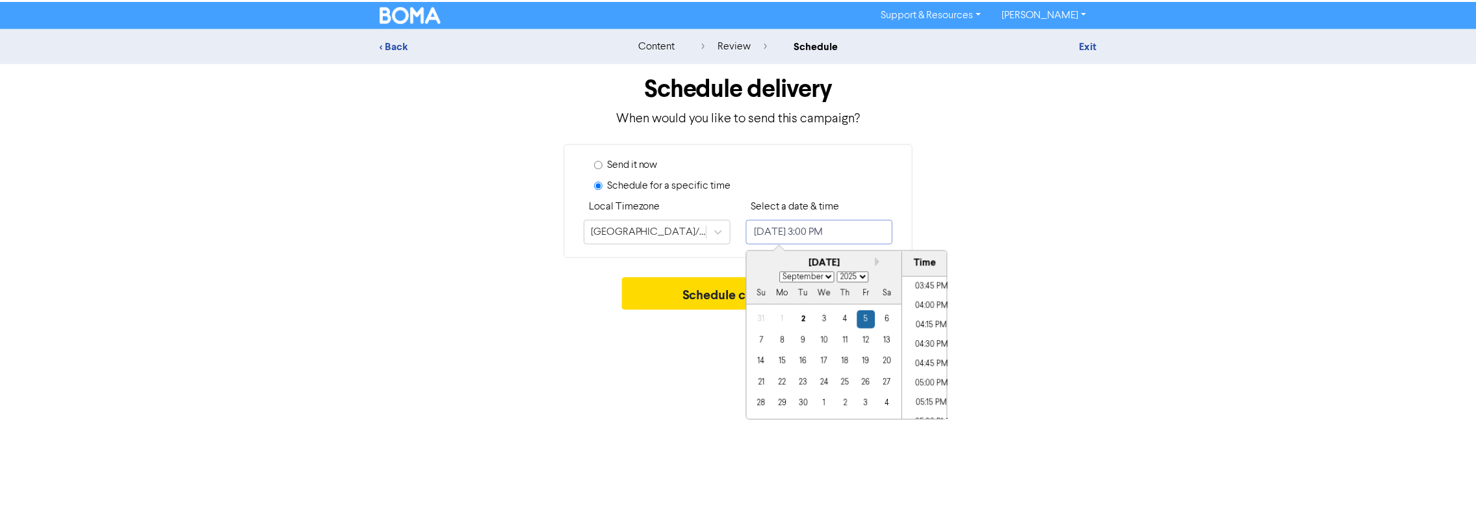
scroll to position [1238, 0]
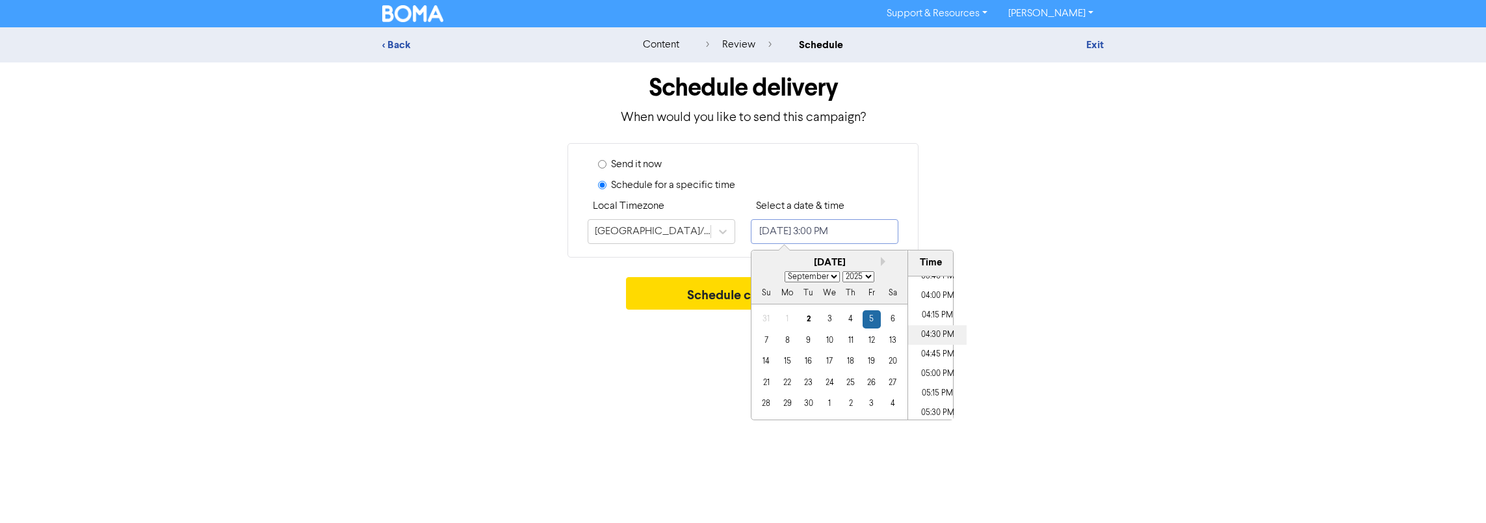
click at [933, 332] on li "04:30 PM" at bounding box center [937, 335] width 59 height 20
type input "[DATE] 4:30 PM"
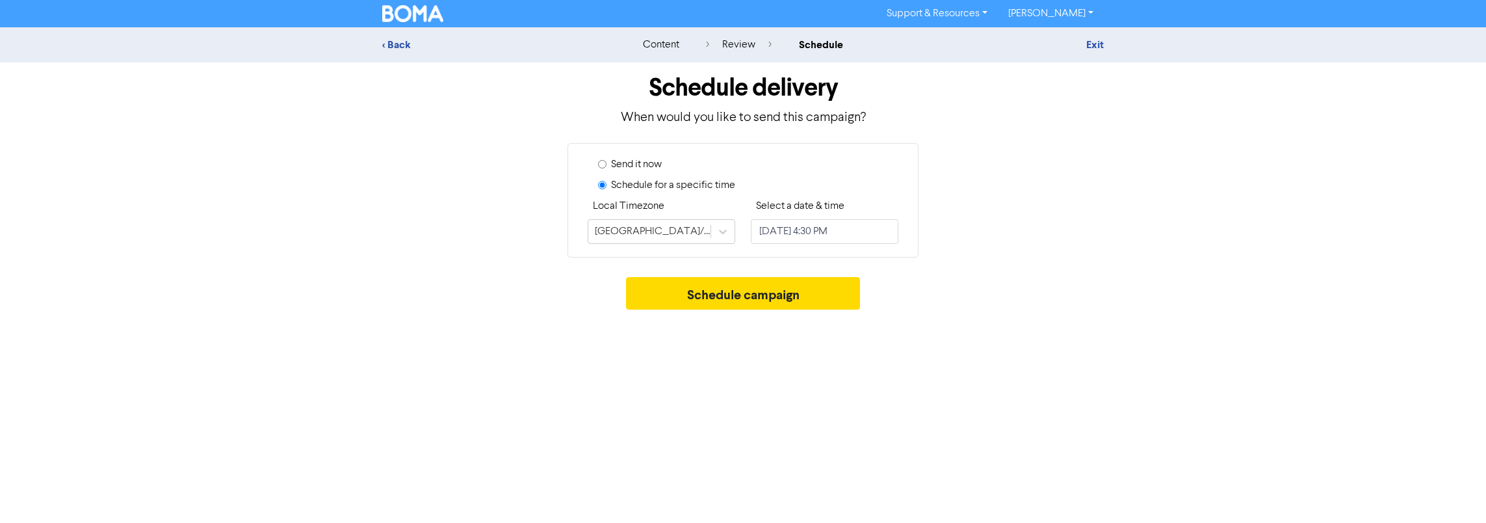
click at [1138, 310] on div "< Back content review schedule Exit Schedule delivery When would you like to se…" at bounding box center [743, 171] width 1486 height 289
click at [749, 299] on button "Schedule campaign" at bounding box center [743, 293] width 235 height 33
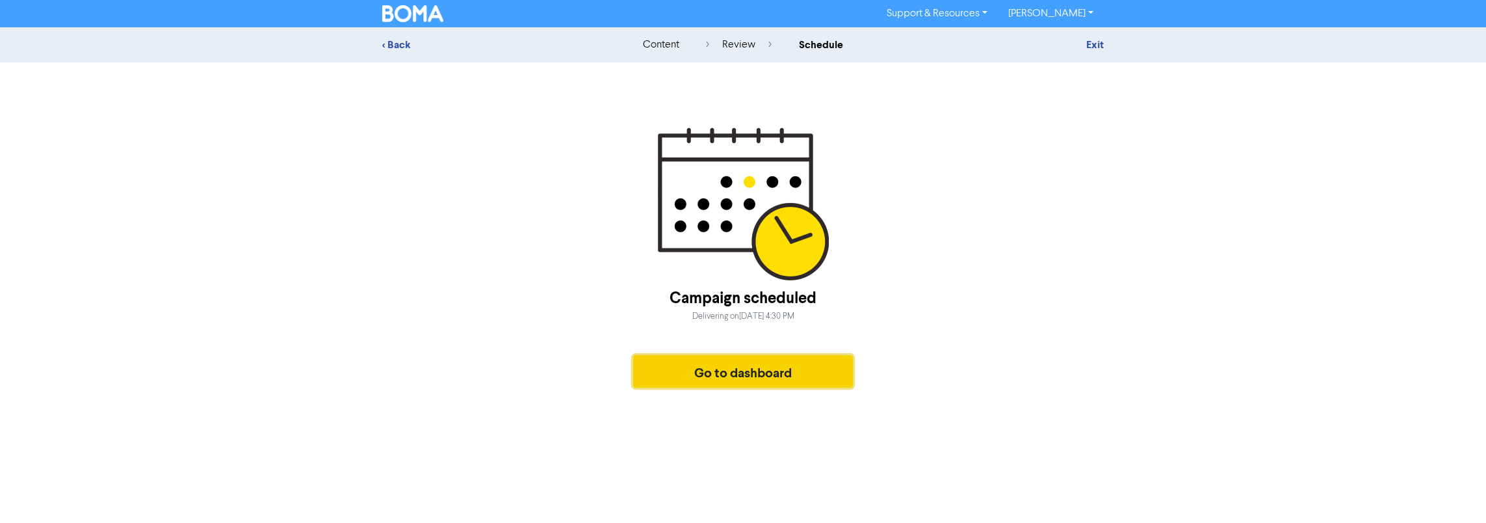
click at [742, 379] on button "Go to dashboard" at bounding box center [743, 371] width 220 height 33
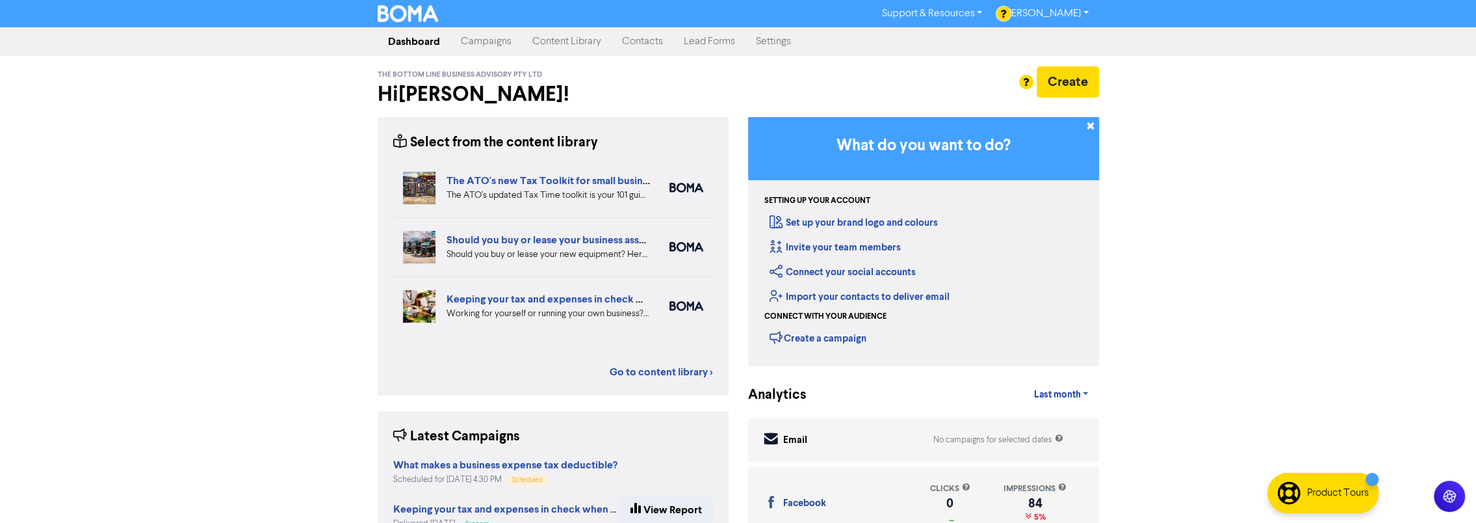
click at [573, 47] on link "Content Library" at bounding box center [567, 42] width 90 height 26
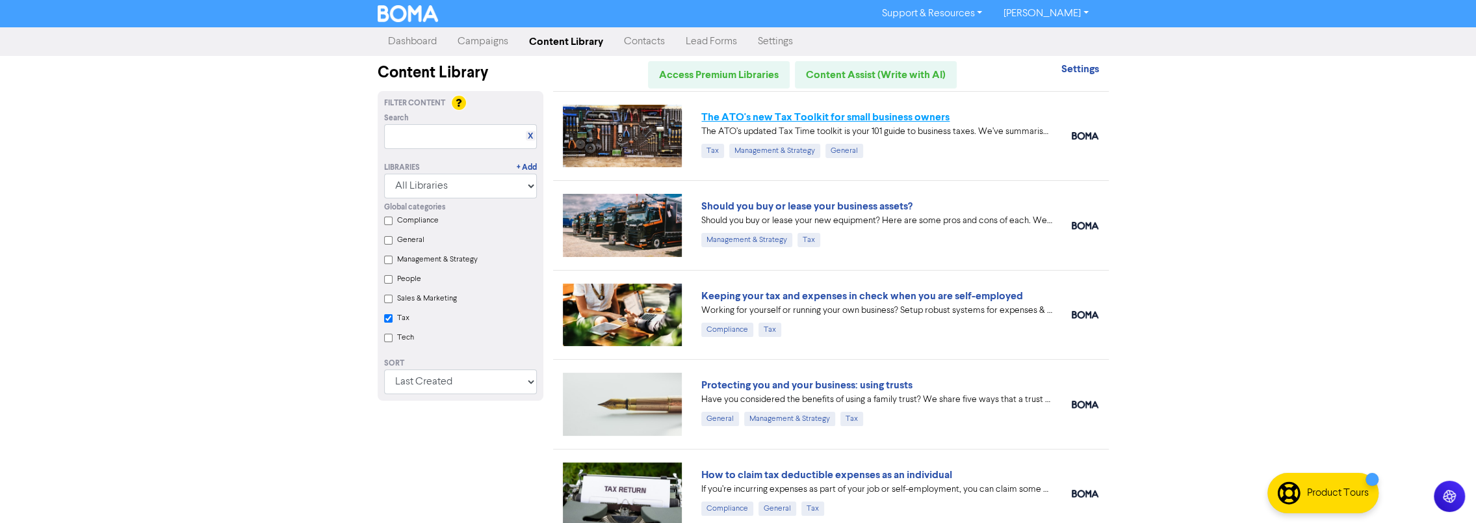
click at [798, 121] on link "The ATO's new Tax Toolkit for small business owners" at bounding box center [825, 117] width 248 height 13
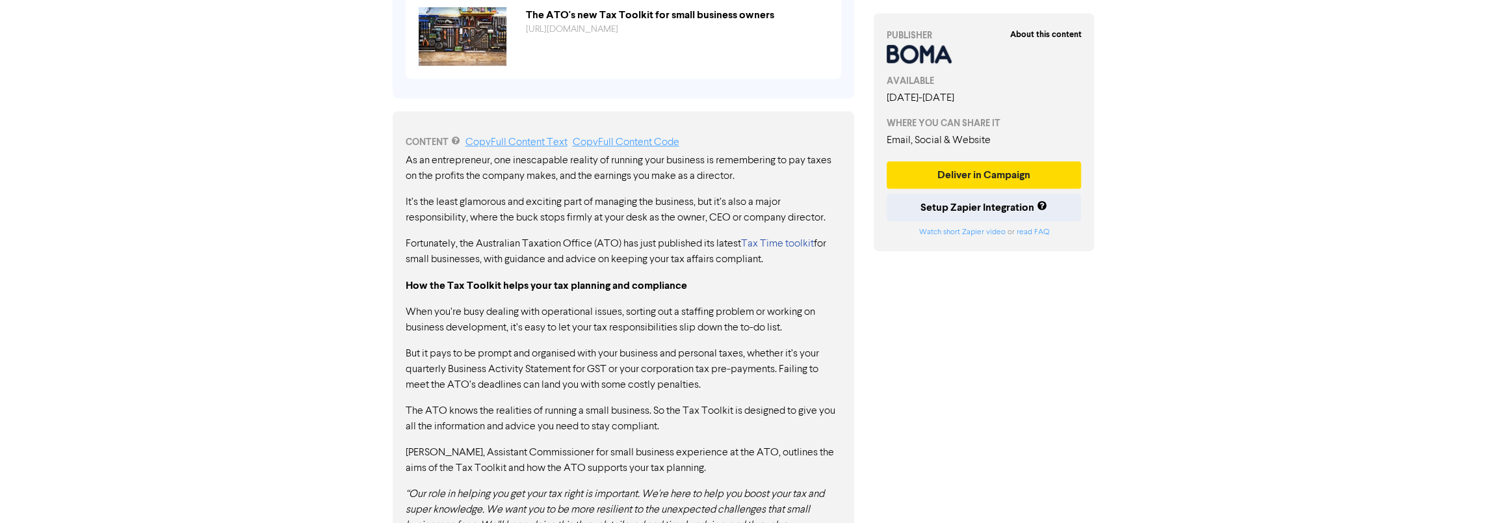
scroll to position [571, 0]
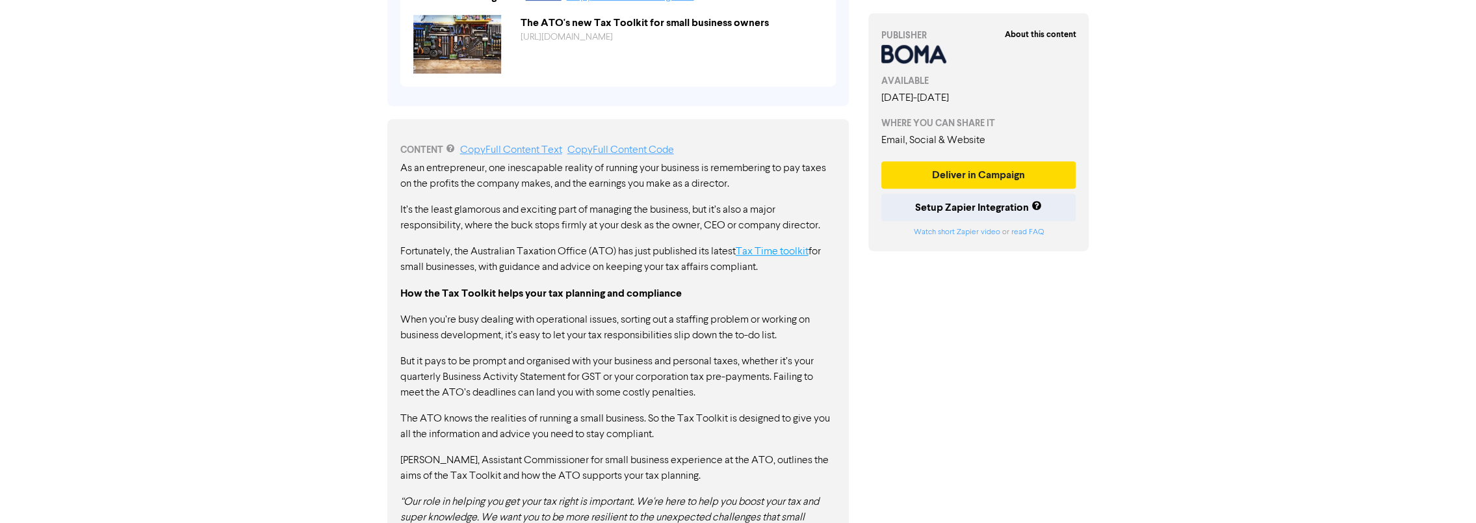
click at [772, 246] on link "Tax Time toolkit" at bounding box center [772, 251] width 73 height 10
click at [973, 169] on button "Deliver in Campaign" at bounding box center [978, 174] width 195 height 27
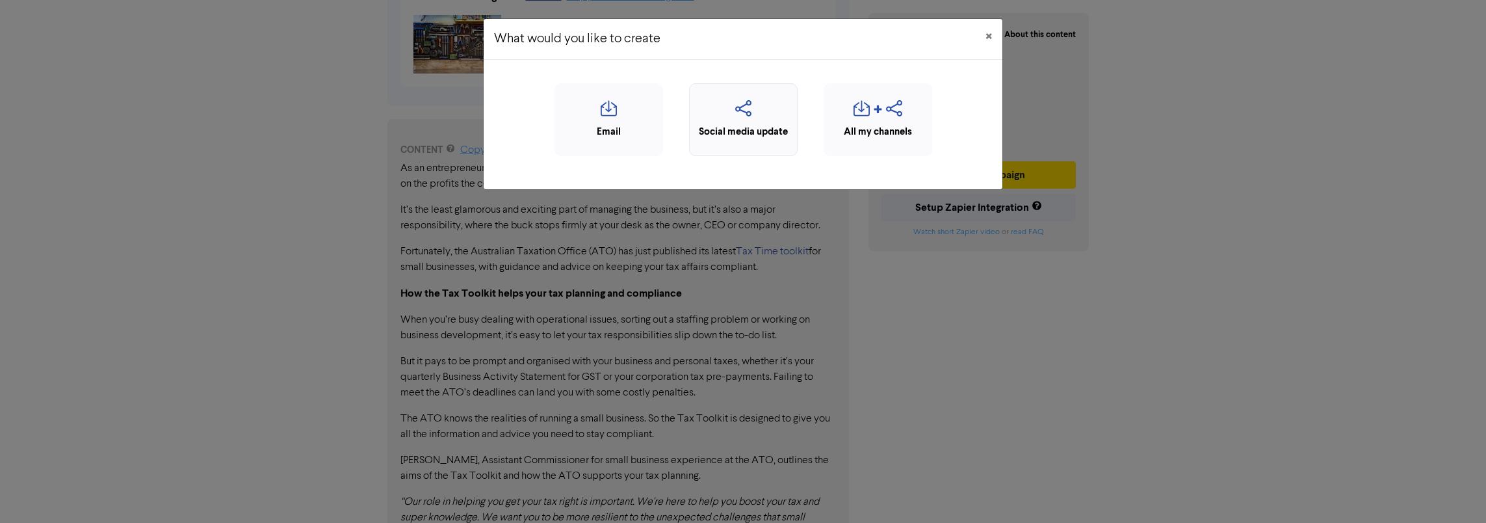
click at [744, 113] on icon "button" at bounding box center [743, 112] width 94 height 25
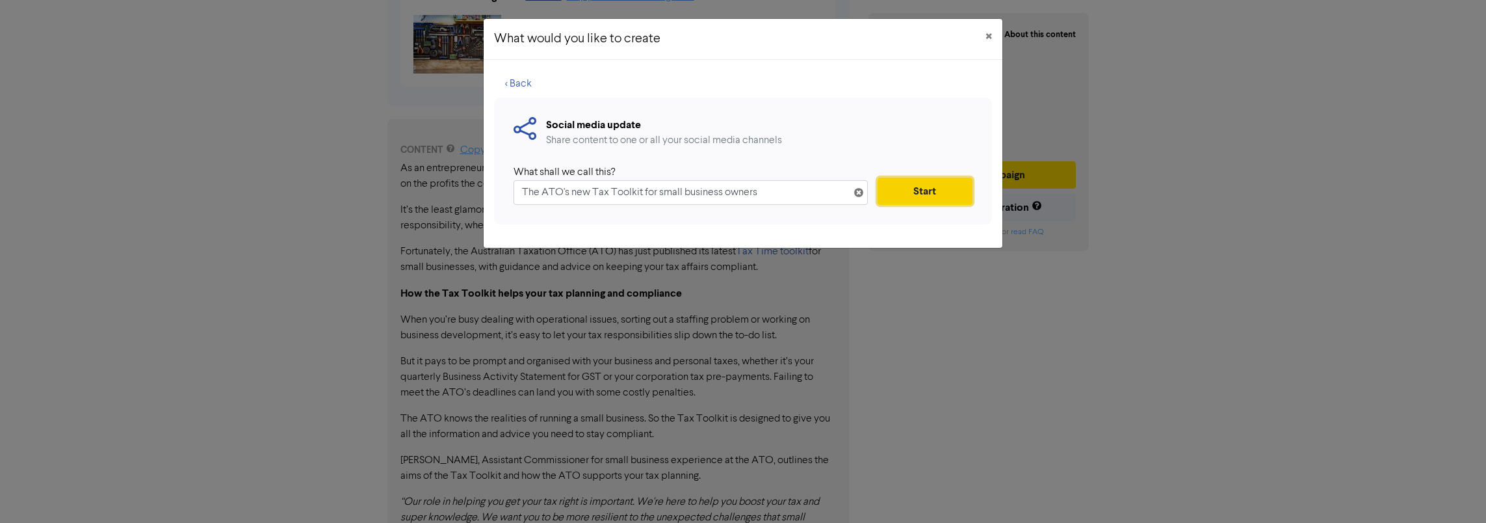
click at [926, 191] on button "Start" at bounding box center [925, 190] width 95 height 27
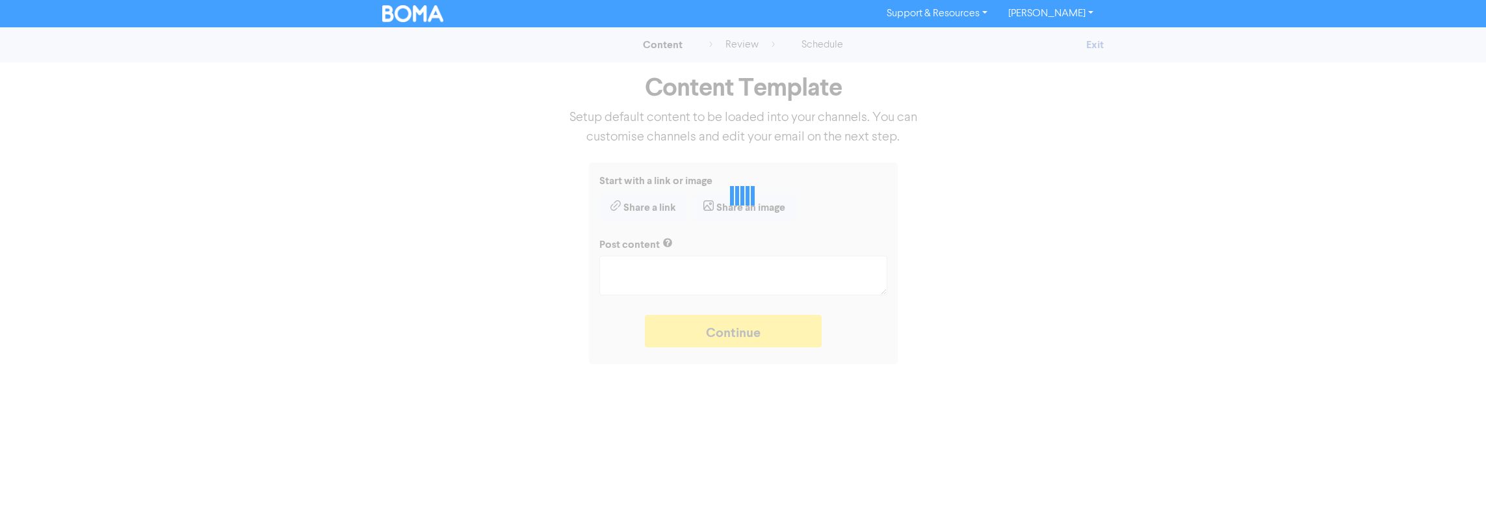
type textarea "x"
type textarea "The ATO’s updated Tax Time toolkit is your 101 guide to business taxes. We’ve s…"
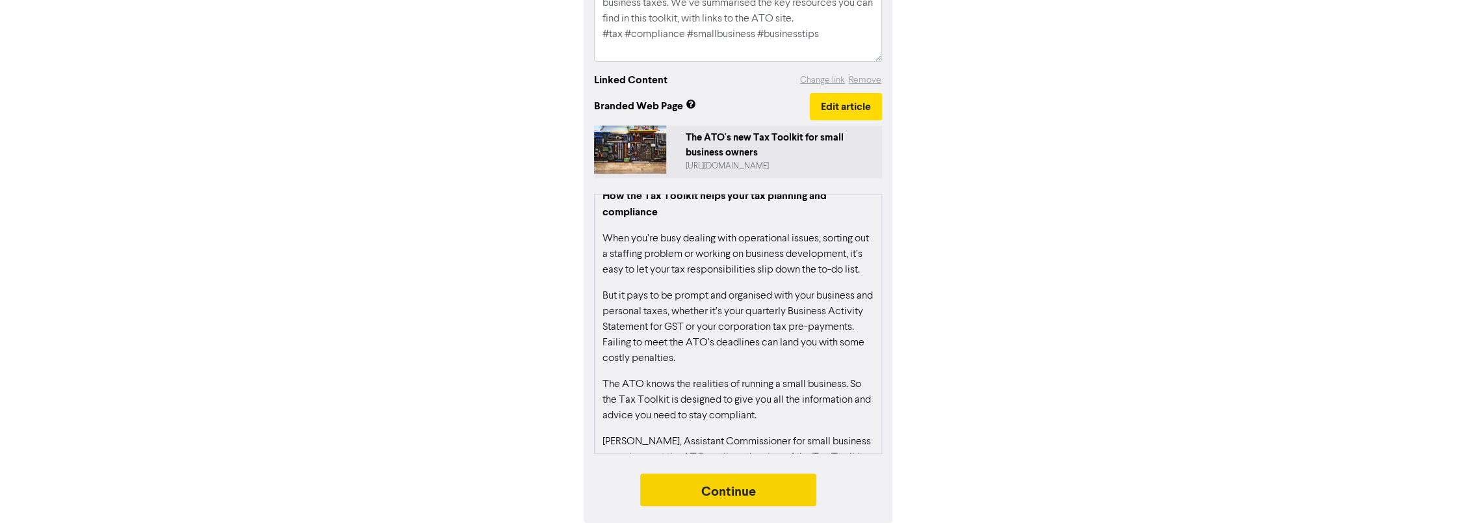
scroll to position [260, 0]
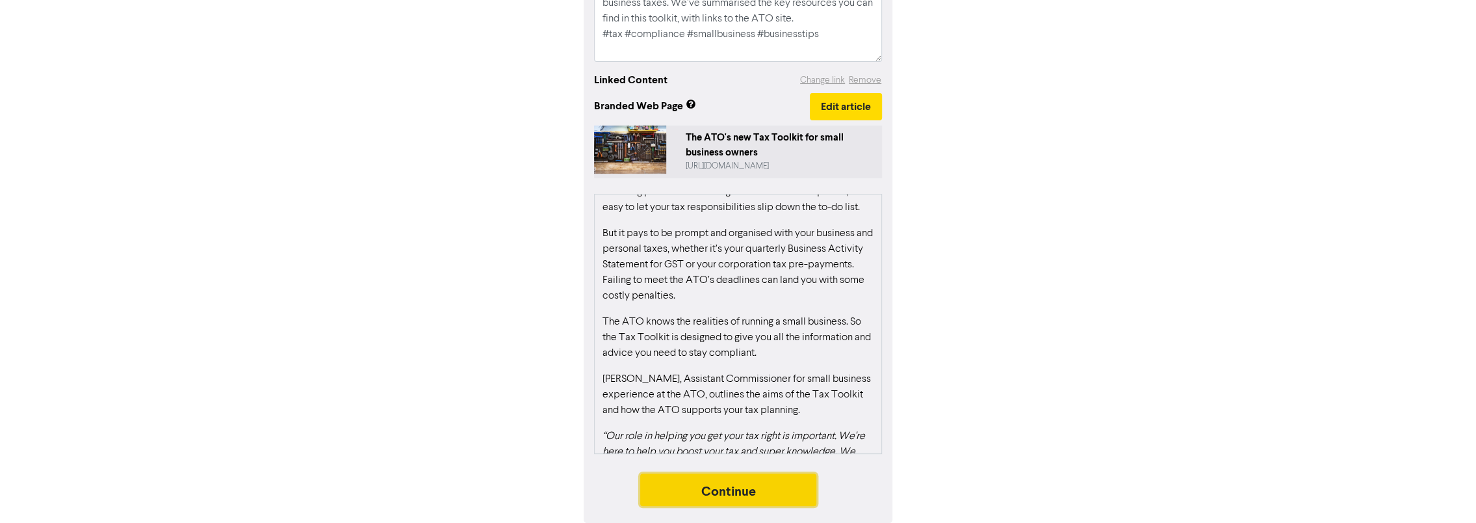
click at [761, 482] on button "Continue" at bounding box center [728, 489] width 177 height 33
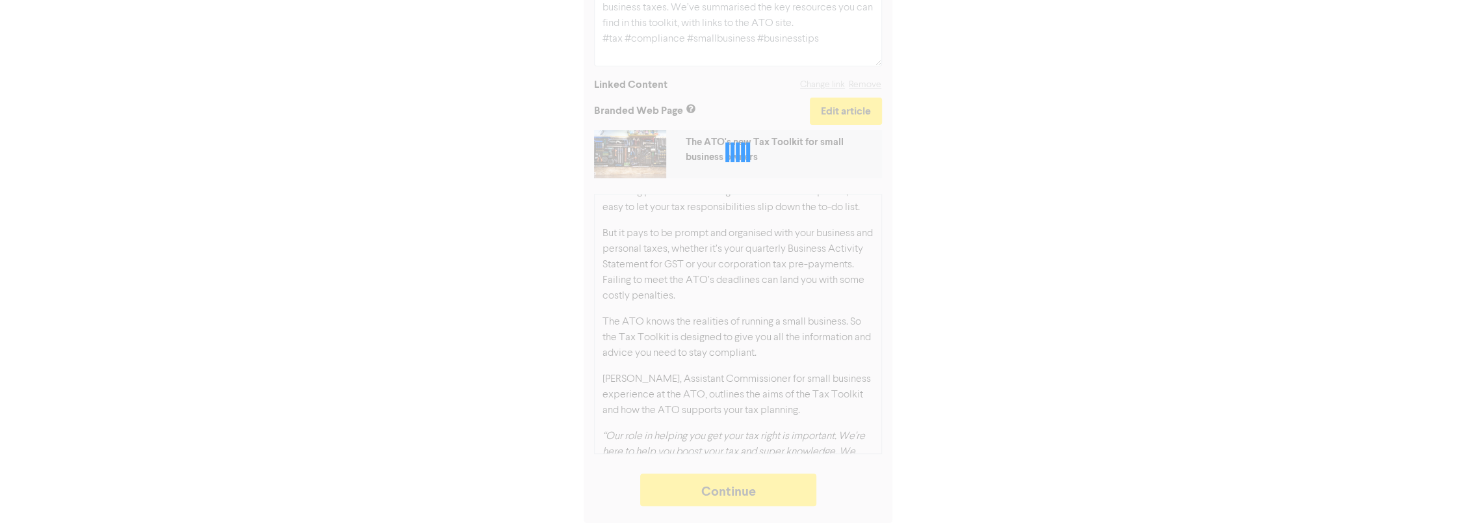
type textarea "x"
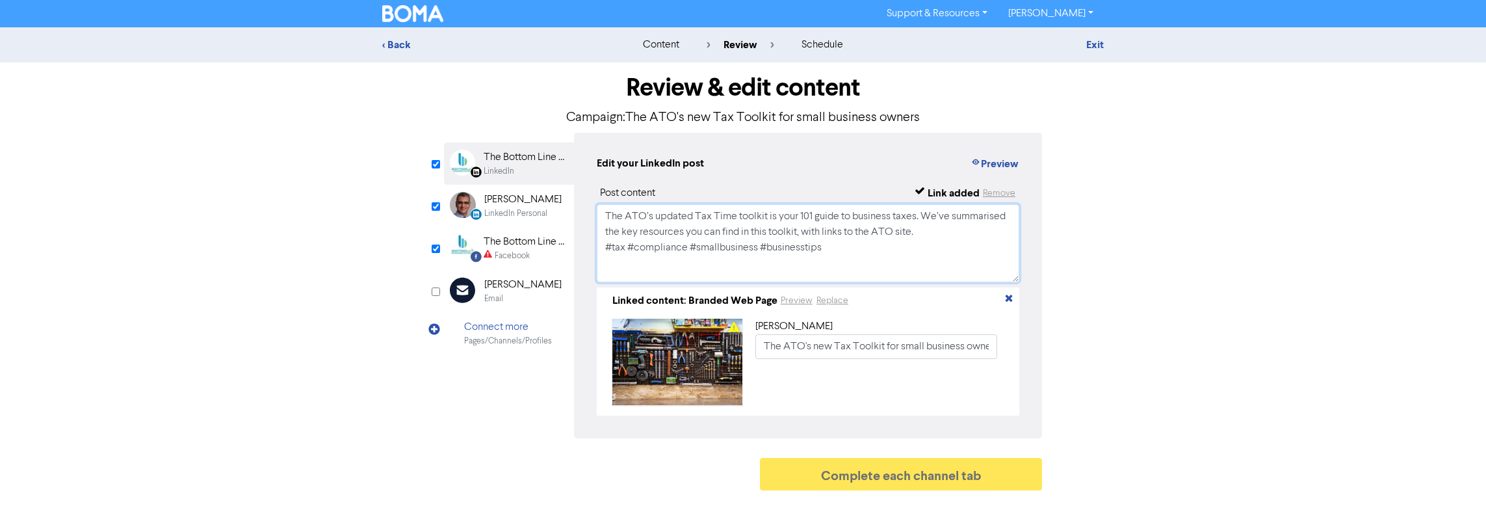
click at [761, 247] on textarea "The ATO’s updated Tax Time toolkit is your 101 guide to business taxes. We’ve s…" at bounding box center [808, 243] width 423 height 78
click at [518, 256] on div "Facebook" at bounding box center [512, 256] width 35 height 12
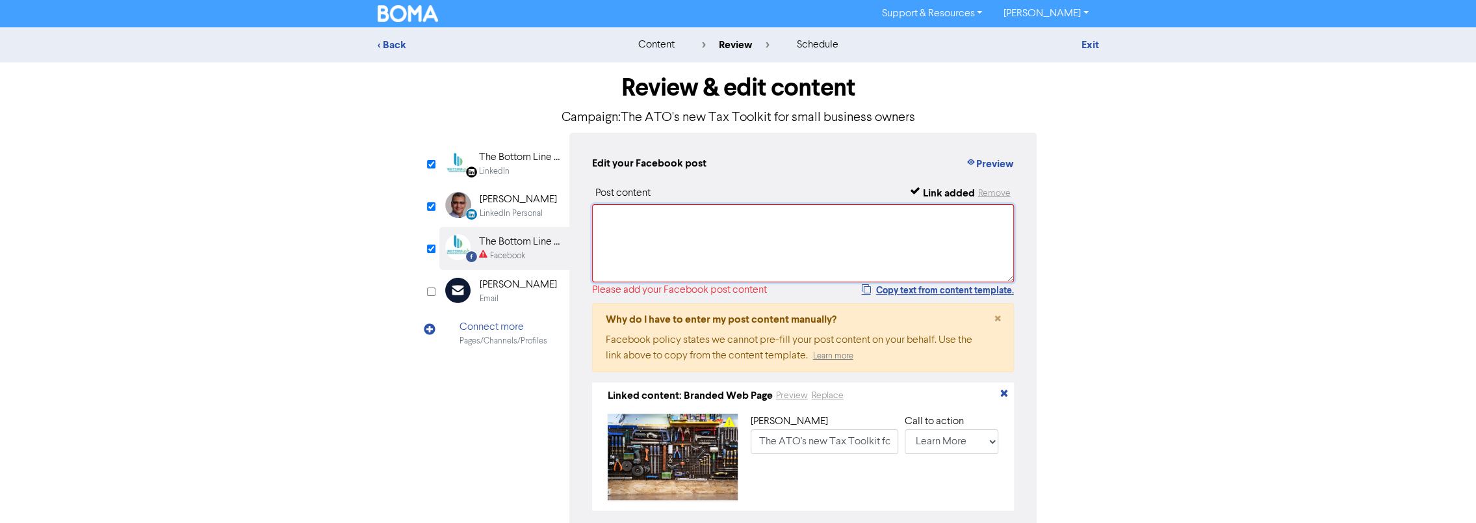
click at [675, 241] on textarea at bounding box center [803, 243] width 423 height 78
paste textarea "The ATO’s updated Tax Time toolkit is your 101 guide to business taxes. We’ve s…"
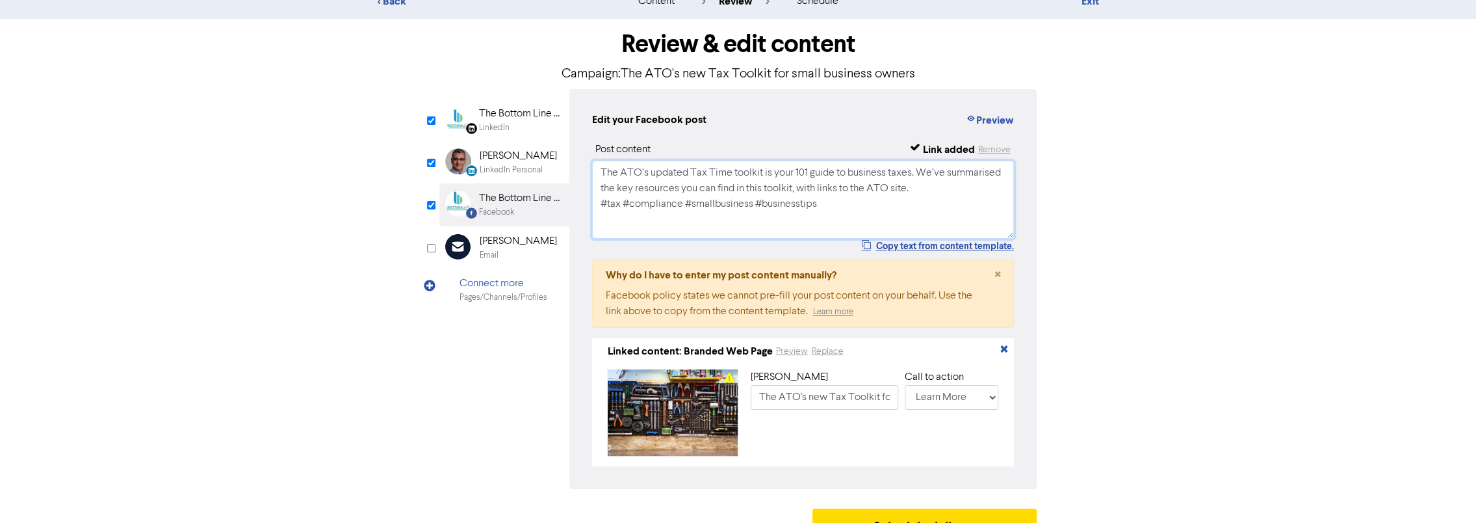
scroll to position [73, 0]
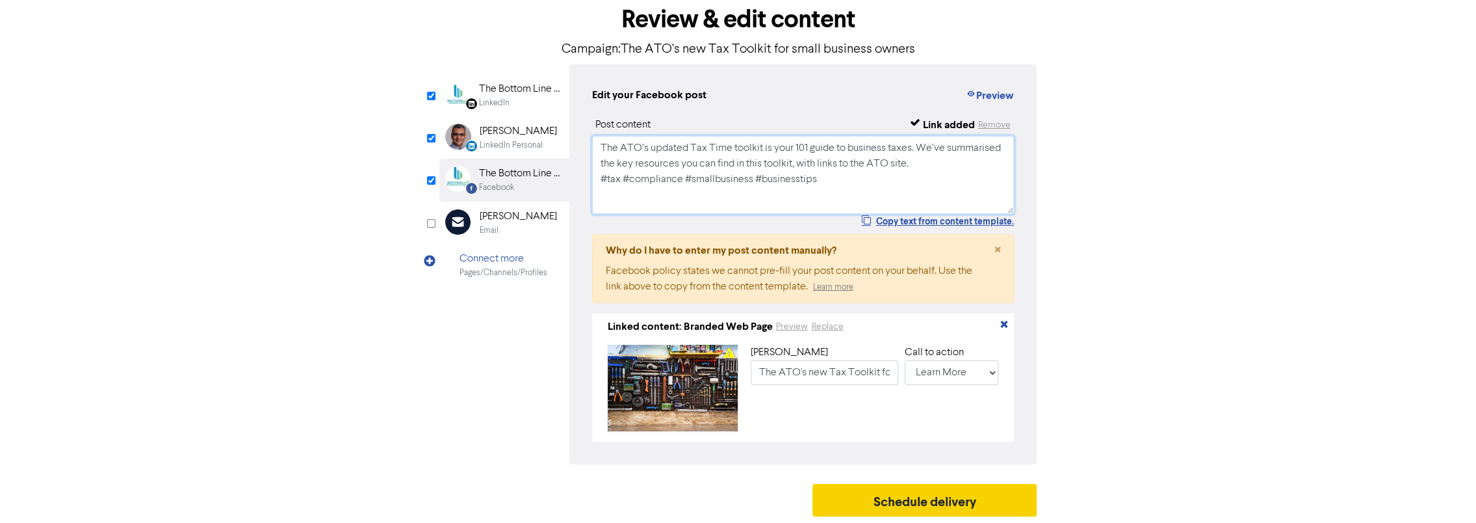
type textarea "The ATO’s updated Tax Time toolkit is your 101 guide to business taxes. We’ve s…"
click at [923, 497] on button "Schedule delivery" at bounding box center [925, 500] width 225 height 33
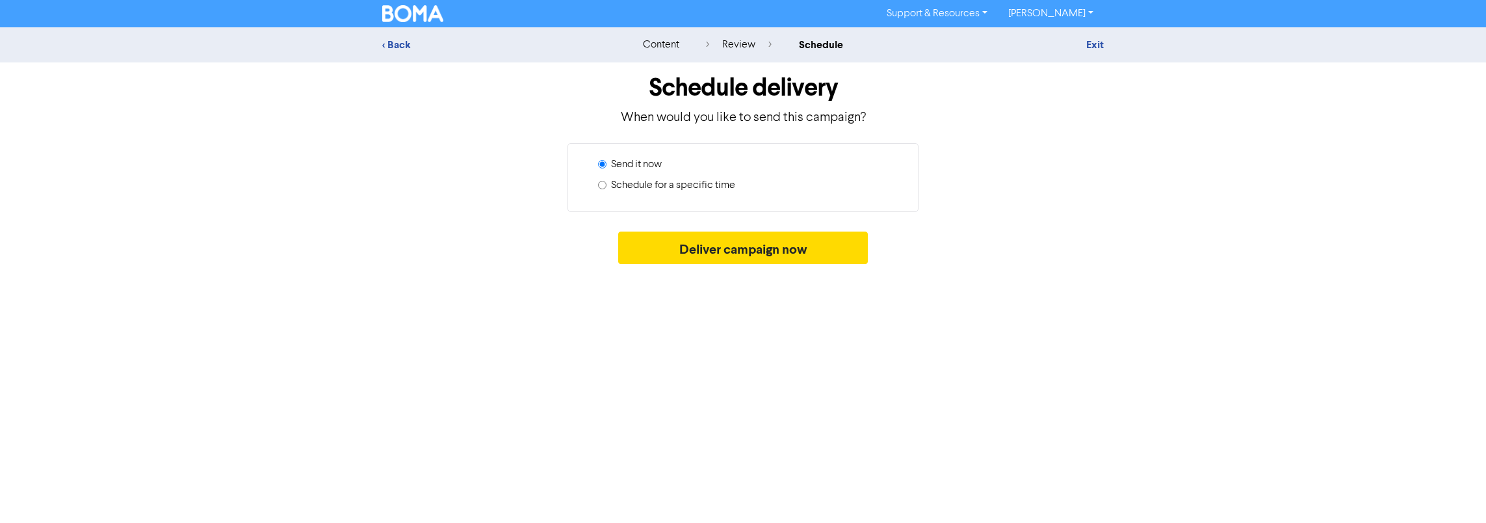
click at [702, 185] on label "Schedule for a specific time" at bounding box center [673, 185] width 124 height 16
click at [607, 185] on input "Schedule for a specific time" at bounding box center [602, 185] width 8 height 8
radio input "true"
radio input "false"
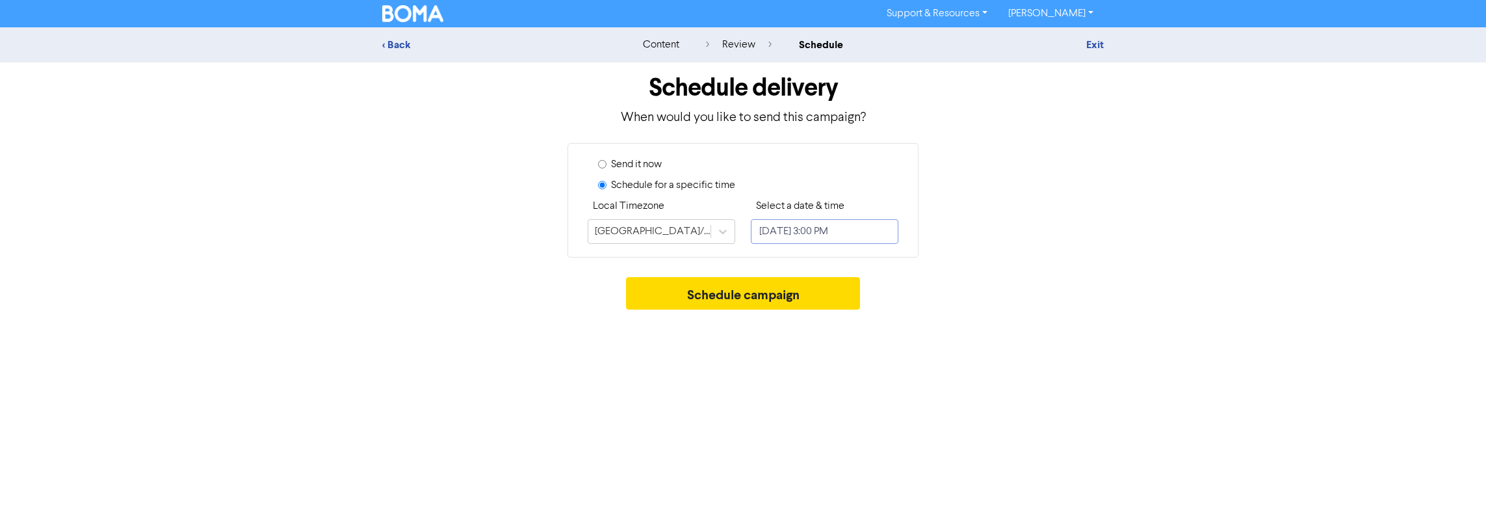
select select "8"
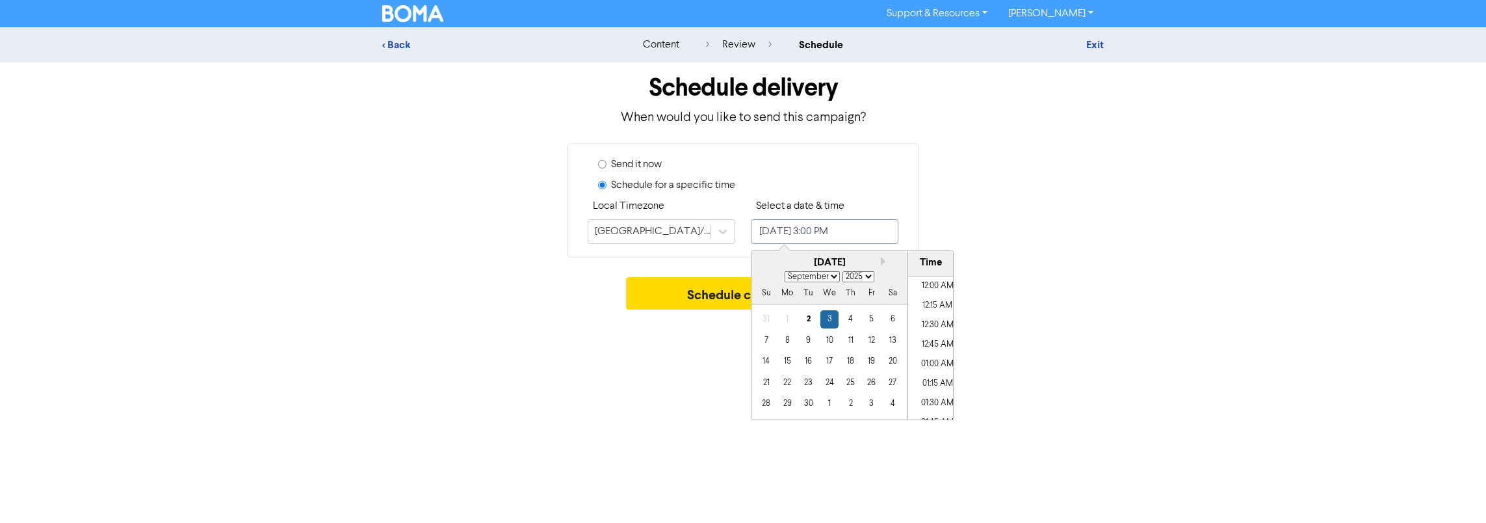
click at [829, 232] on input "[DATE] 3:00 PM" at bounding box center [825, 231] width 148 height 25
click at [807, 341] on div "9" at bounding box center [809, 341] width 18 height 18
click at [865, 226] on input "[DATE] 3:00 PM" at bounding box center [825, 231] width 148 height 25
click at [941, 299] on li "02:30 PM" at bounding box center [937, 309] width 59 height 20
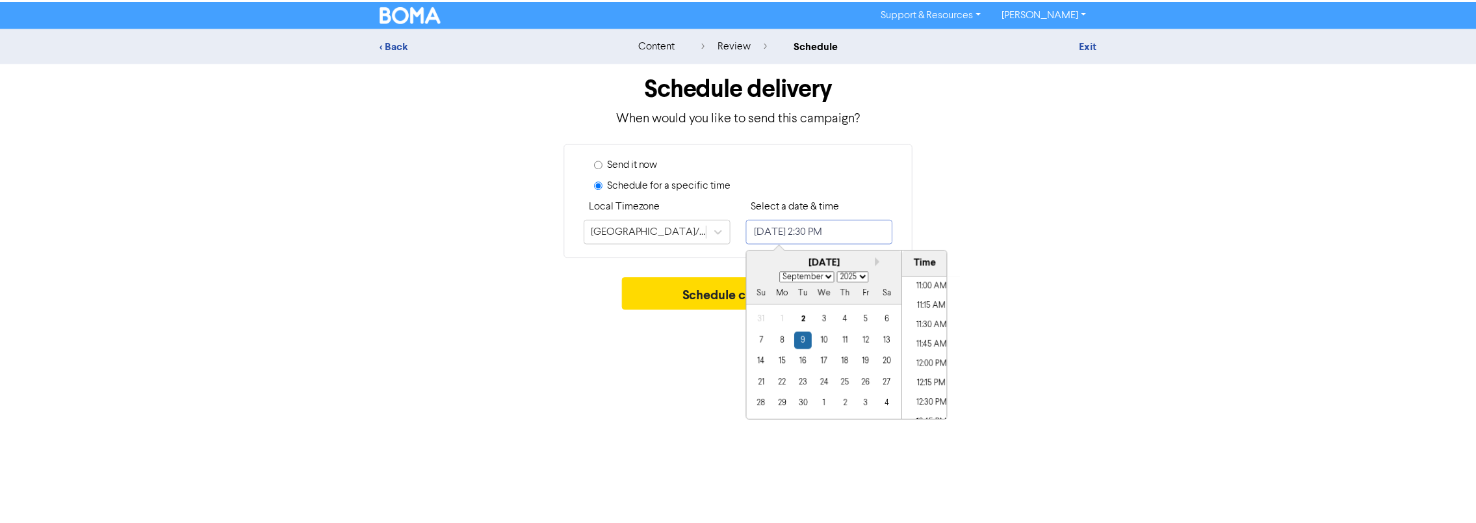
scroll to position [783, 0]
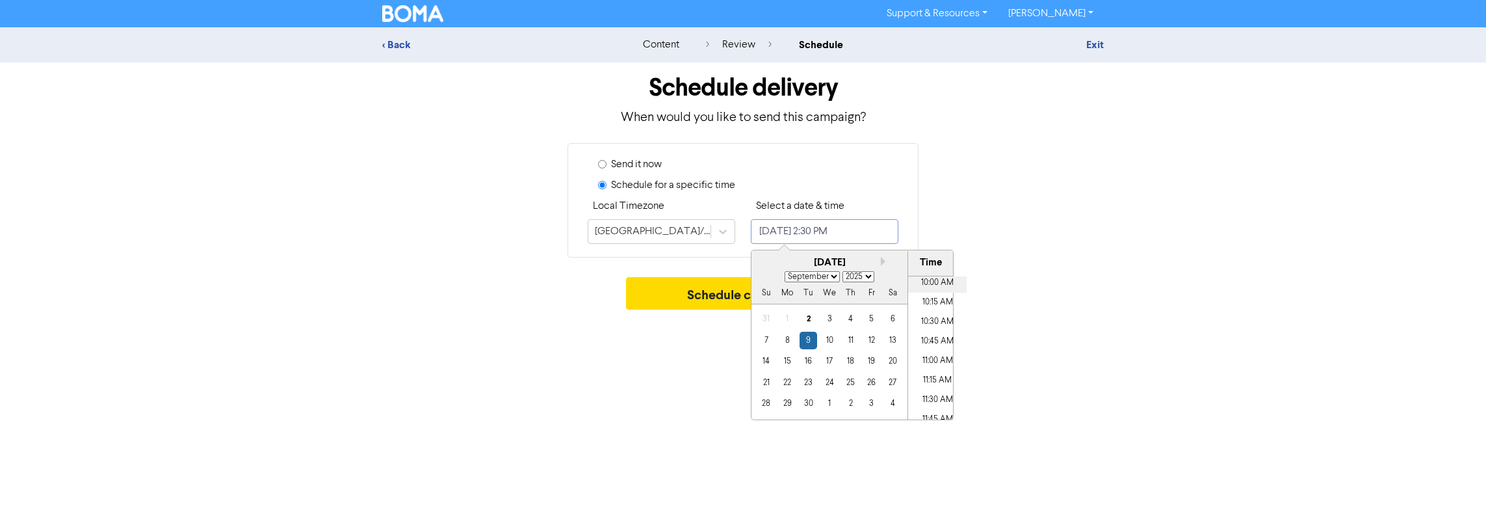
click at [939, 289] on li "10:00 AM" at bounding box center [937, 283] width 59 height 20
type input "[DATE] 10:00 AM"
click at [1060, 290] on div "Schedule campaign" at bounding box center [743, 296] width 722 height 39
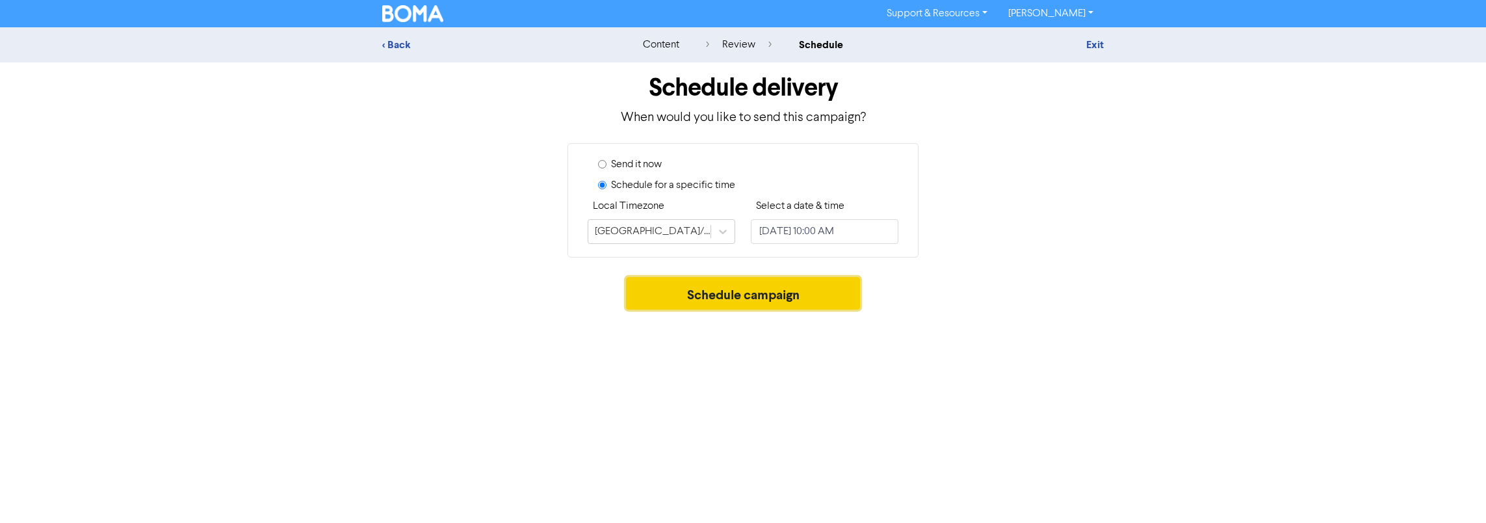
click at [757, 296] on button "Schedule campaign" at bounding box center [743, 293] width 235 height 33
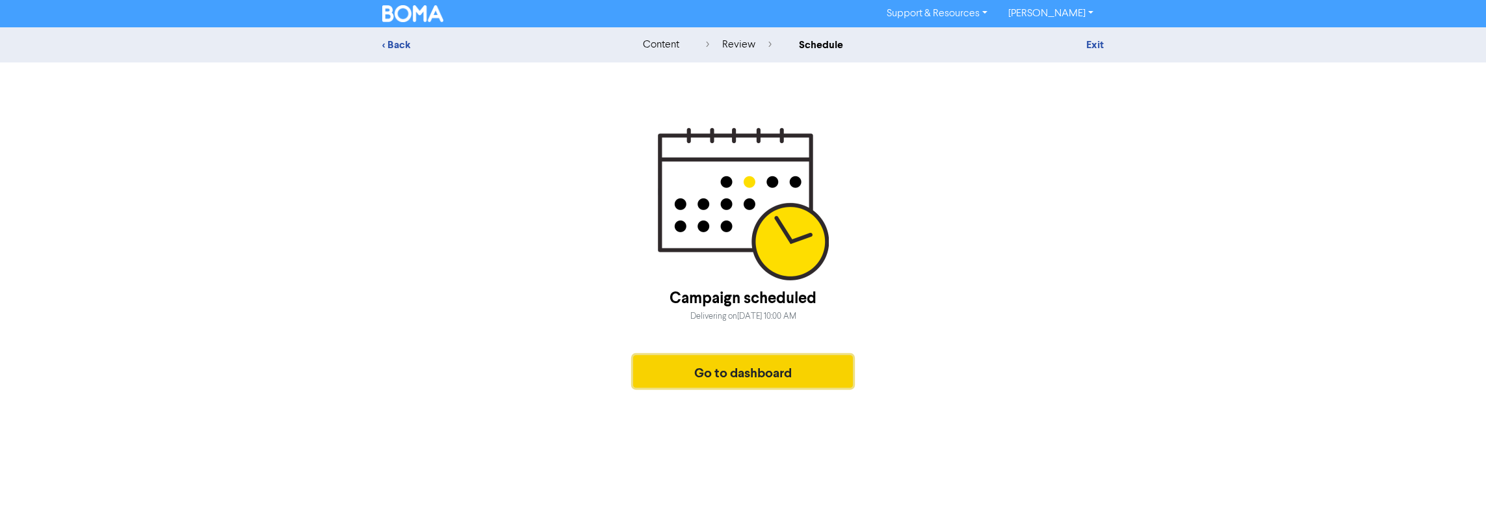
click at [755, 373] on button "Go to dashboard" at bounding box center [743, 371] width 220 height 33
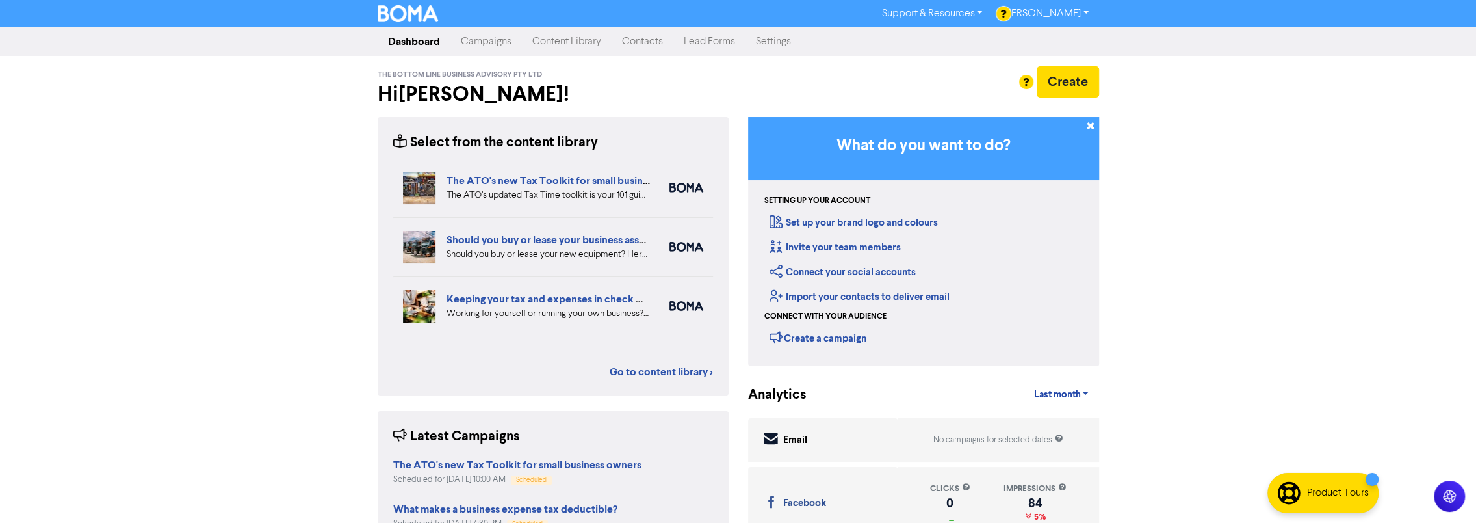
click at [577, 38] on link "Content Library" at bounding box center [567, 42] width 90 height 26
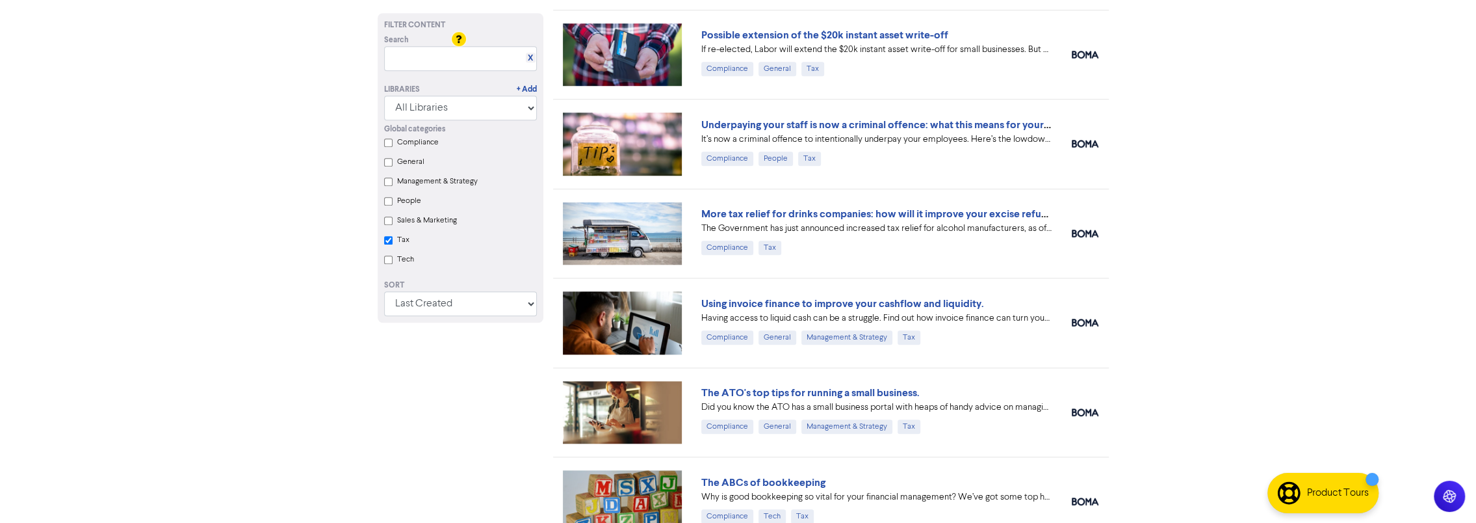
scroll to position [1030, 0]
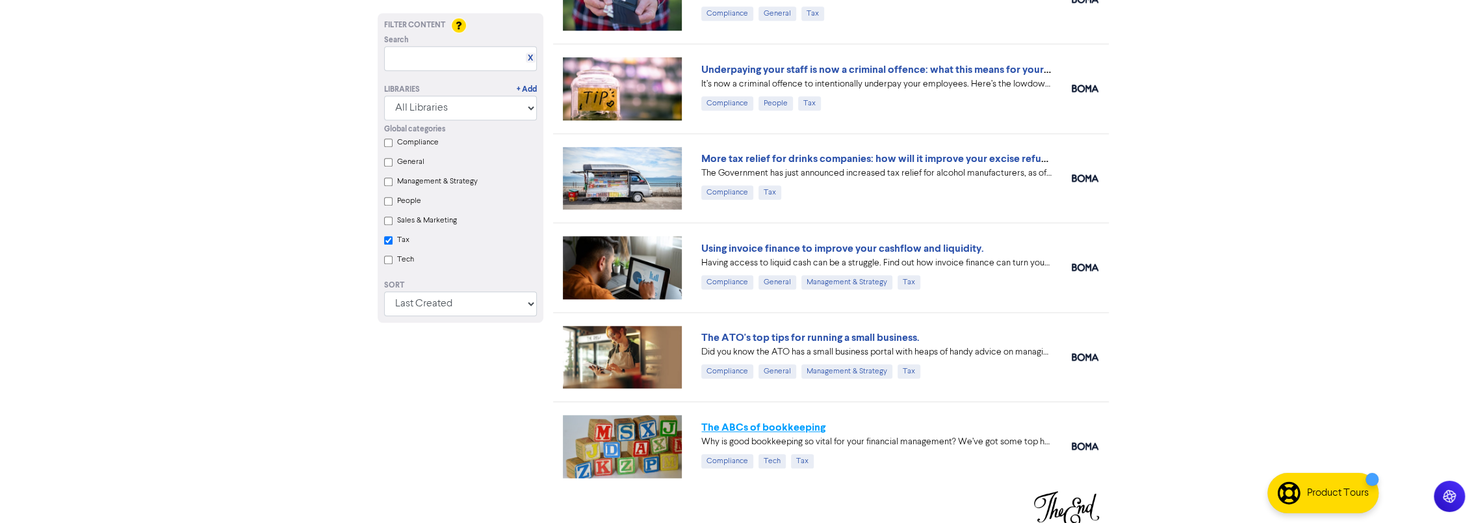
click at [787, 421] on link "The ABCs of bookkeeping" at bounding box center [763, 427] width 124 height 13
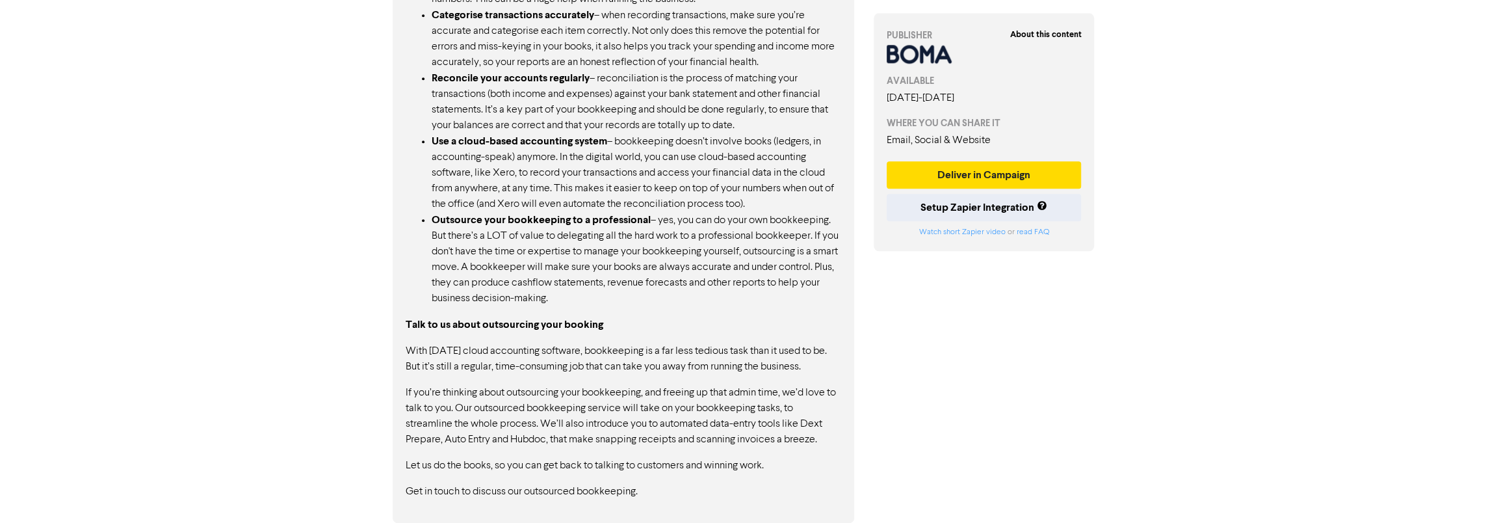
scroll to position [1257, 0]
click at [984, 173] on button "Deliver in Campaign" at bounding box center [978, 174] width 195 height 27
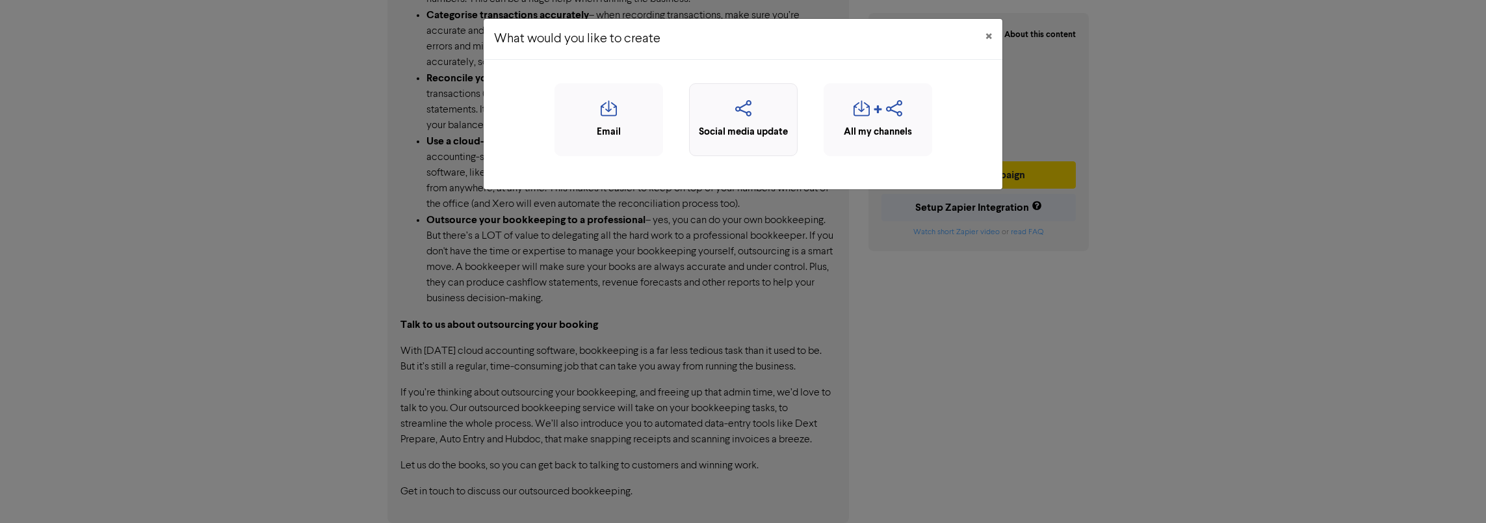
click at [747, 118] on icon "button" at bounding box center [743, 112] width 94 height 25
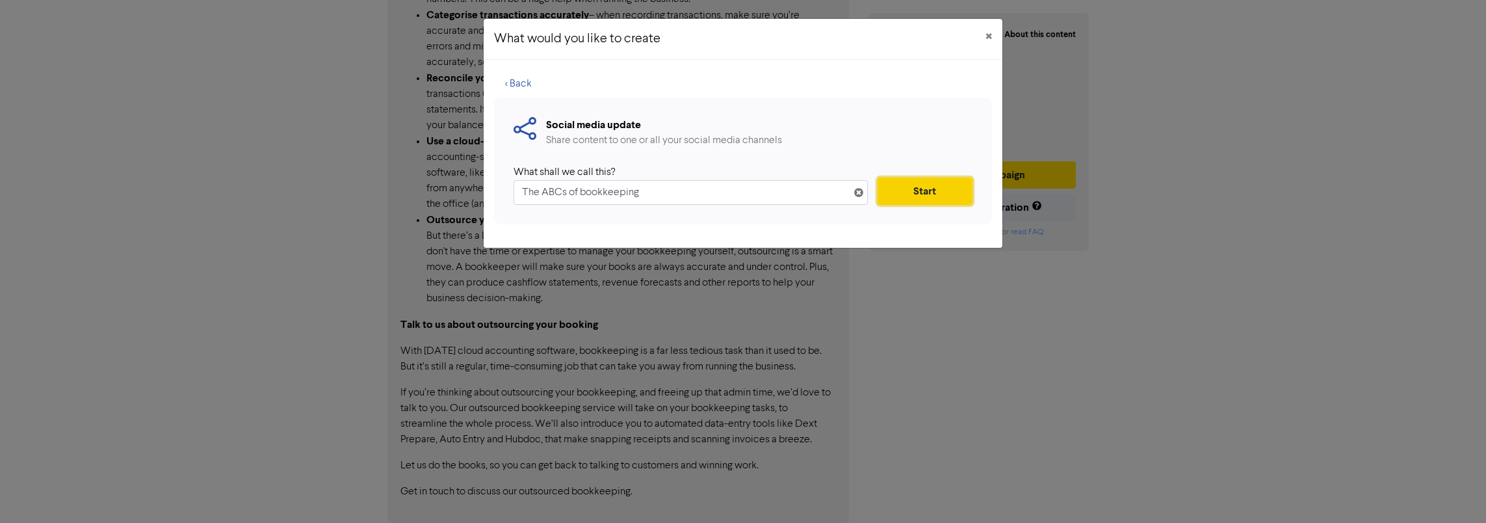
click at [941, 192] on button "Start" at bounding box center [925, 190] width 95 height 27
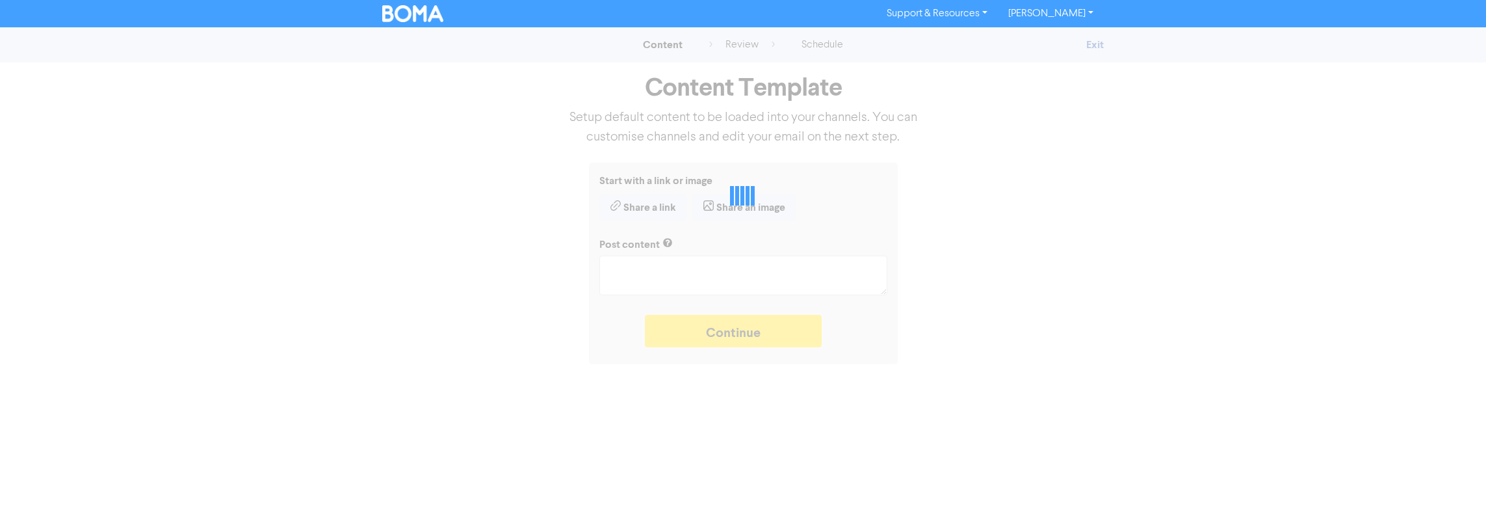
type textarea "x"
type textarea "Why is good bookkeeping so vital for your financial management? We’ve got some …"
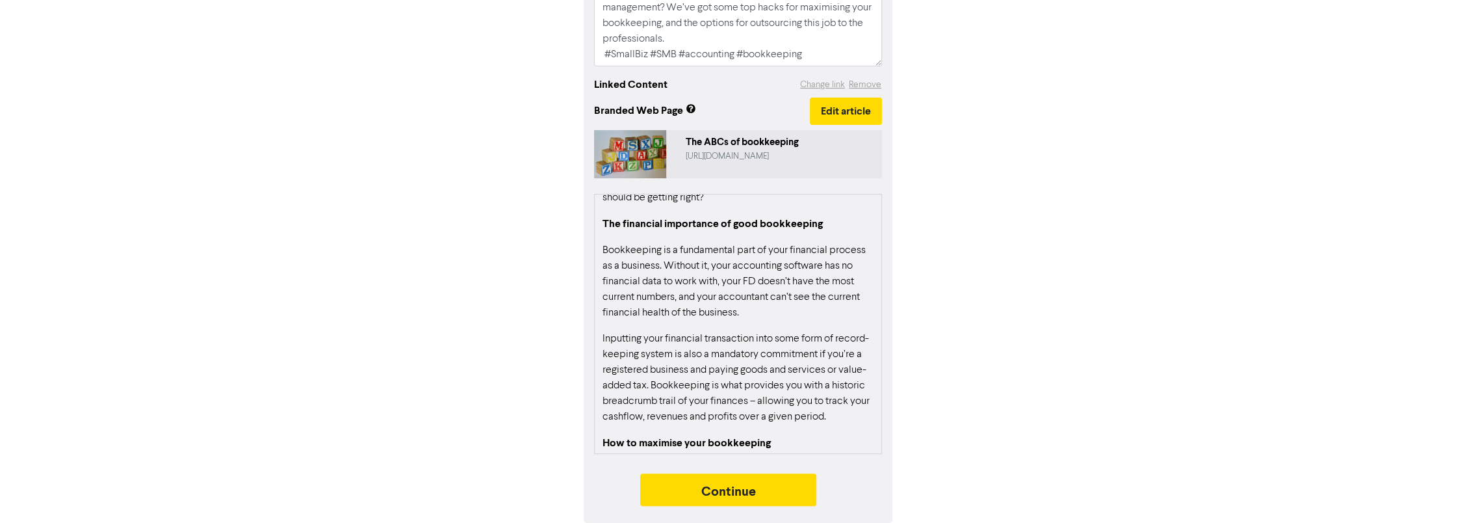
scroll to position [260, 0]
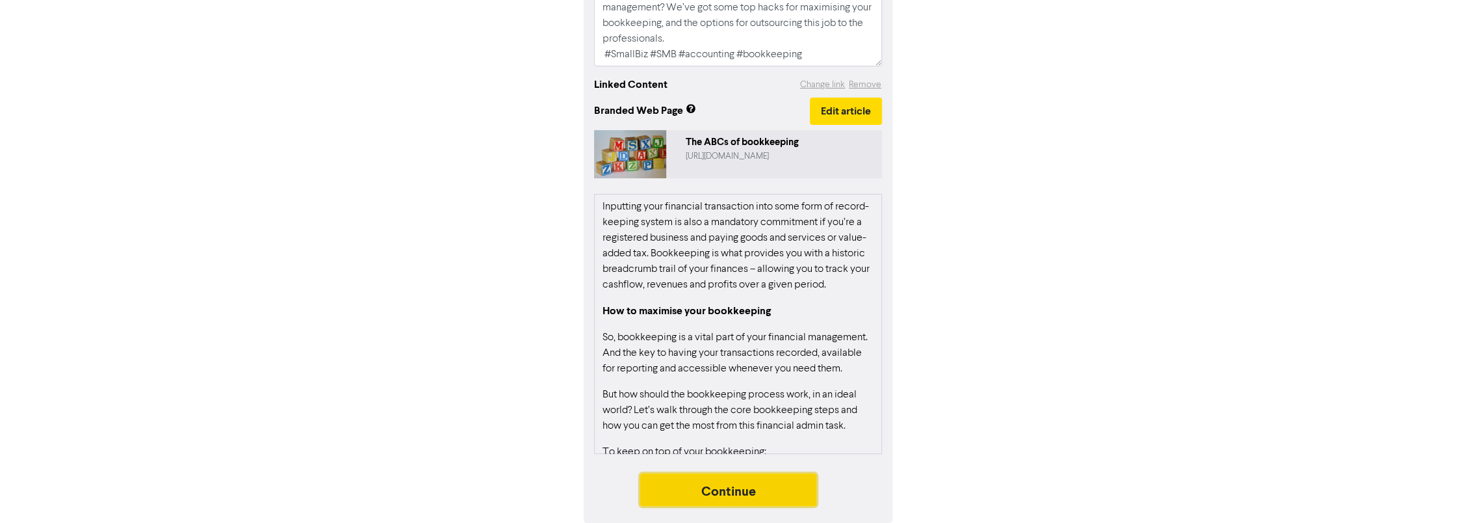
click at [741, 492] on button "Continue" at bounding box center [728, 489] width 177 height 33
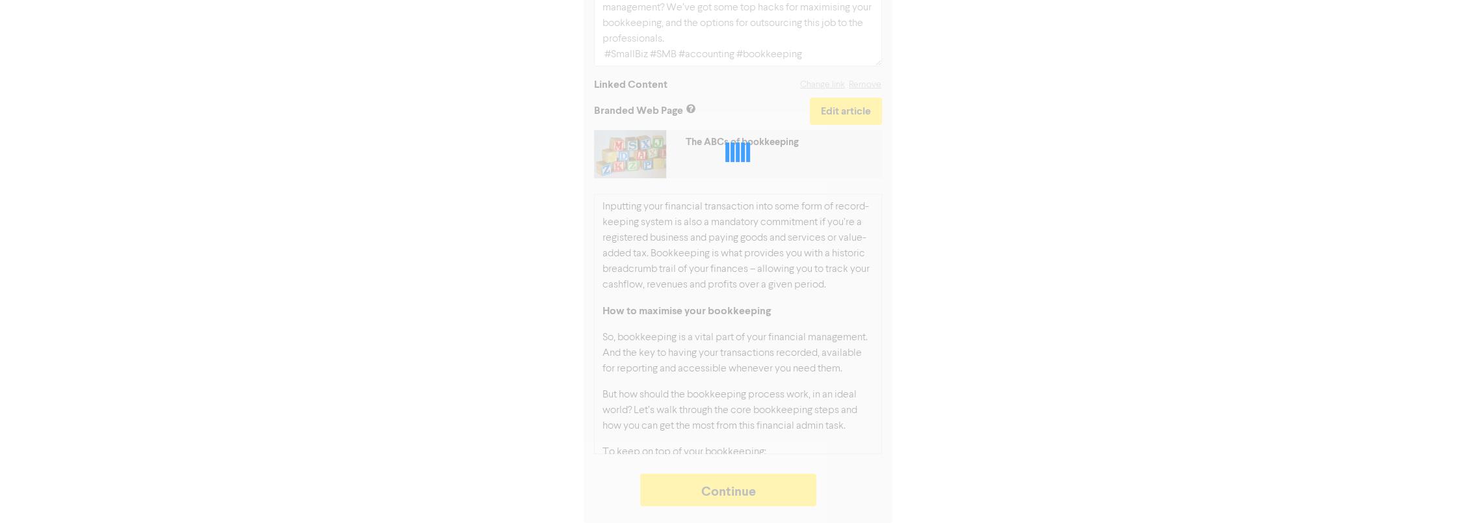
type textarea "x"
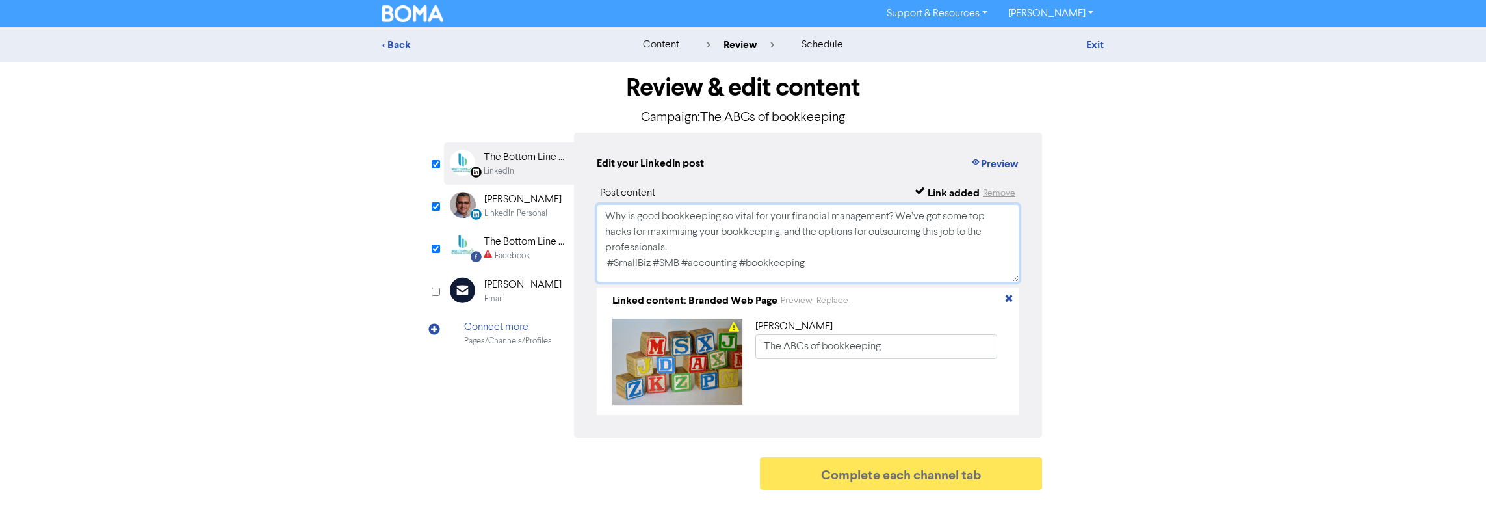
click at [854, 267] on textarea "Why is good bookkeeping so vital for your financial management? We’ve got some …" at bounding box center [808, 243] width 423 height 78
click at [507, 263] on div "Facebook Created with Sketch. The Bottom Line Business Advisory Facebook" at bounding box center [509, 248] width 130 height 42
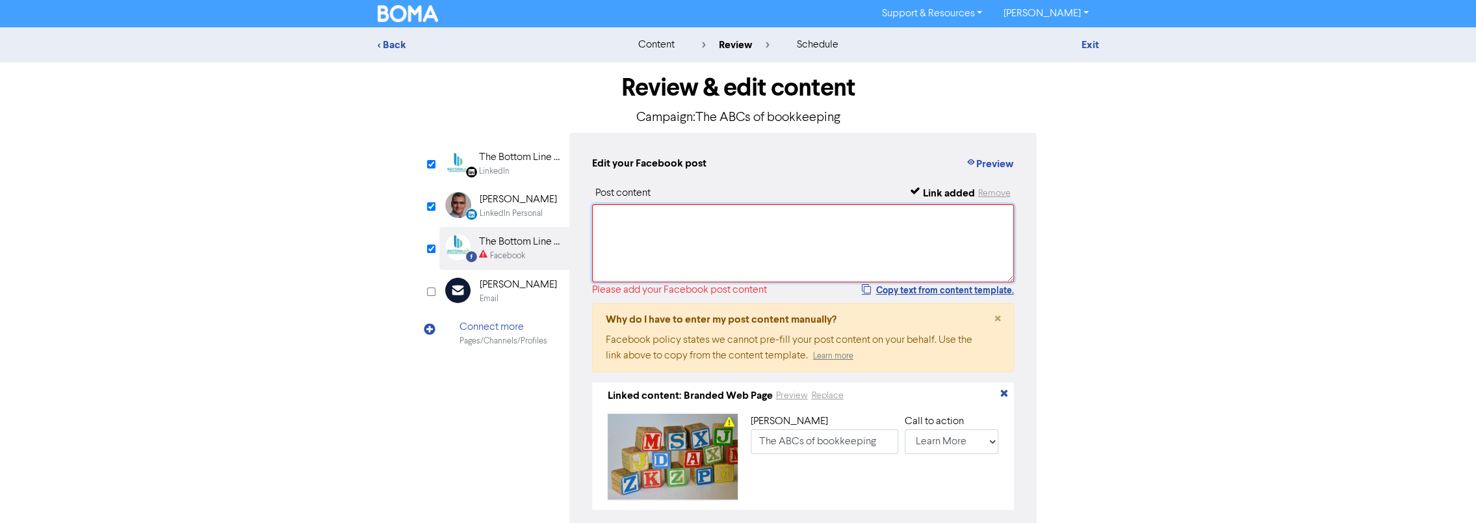
click at [676, 239] on textarea at bounding box center [803, 243] width 423 height 78
paste textarea "Why is good bookkeeping so vital for your financial management? We’ve got some …"
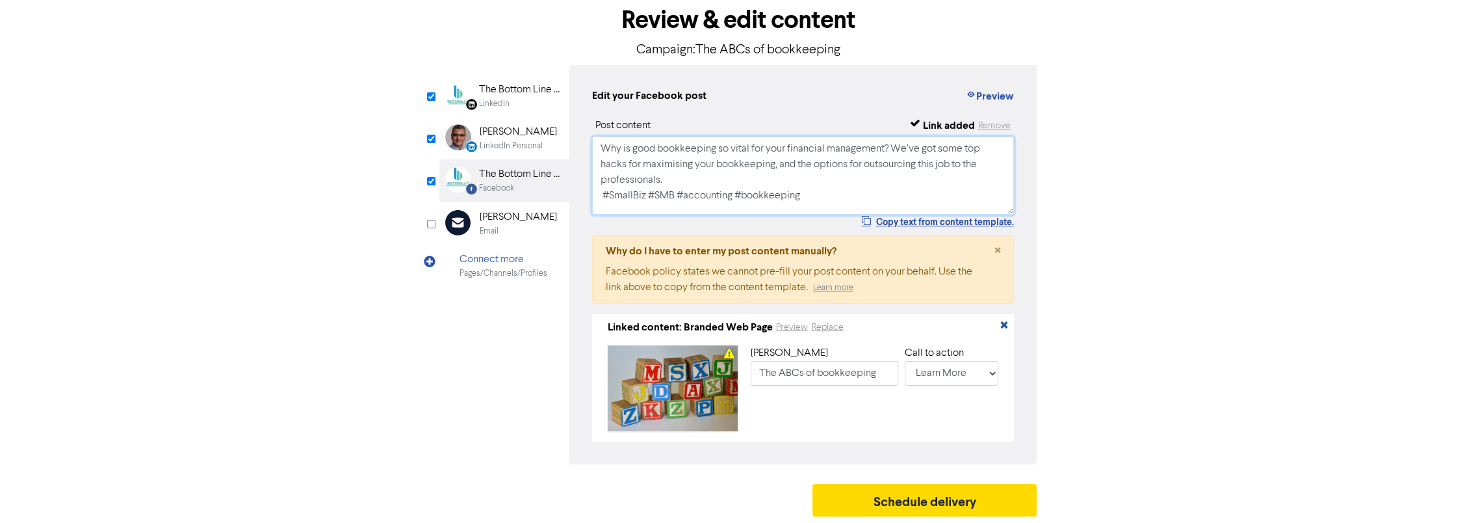
scroll to position [72, 0]
type textarea "Why is good bookkeeping so vital for your financial management? We’ve got some …"
click at [924, 499] on button "Schedule delivery" at bounding box center [925, 500] width 225 height 33
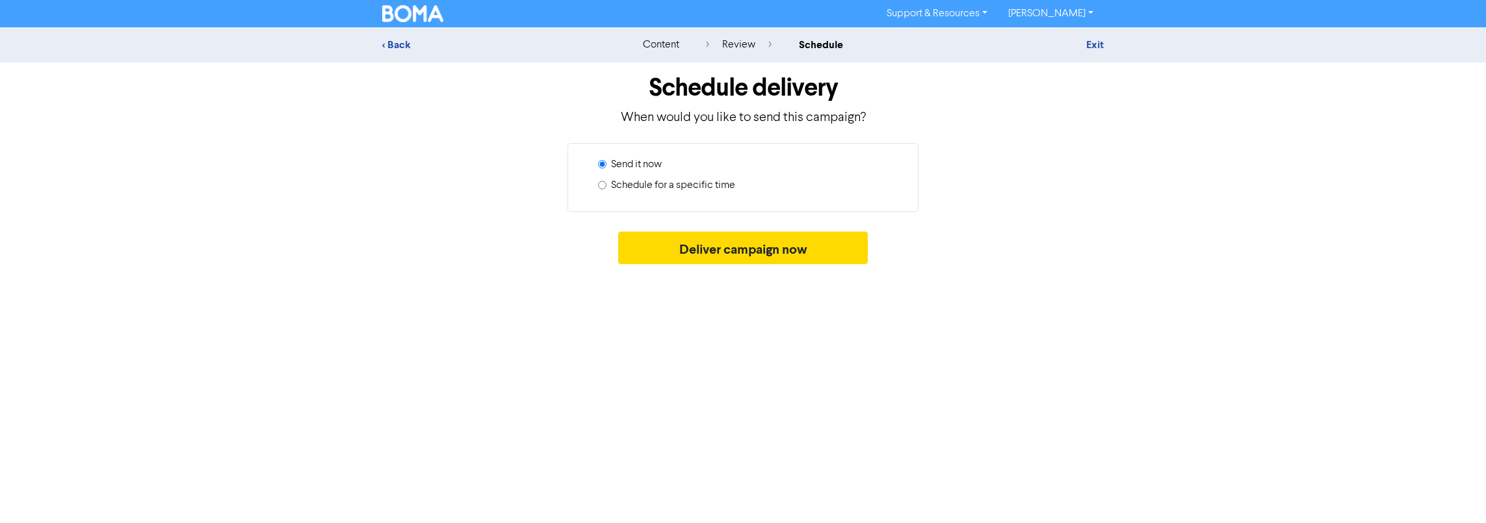
click at [721, 181] on label "Schedule for a specific time" at bounding box center [673, 185] width 124 height 16
click at [607, 181] on input "Schedule for a specific time" at bounding box center [602, 185] width 8 height 8
radio input "true"
radio input "false"
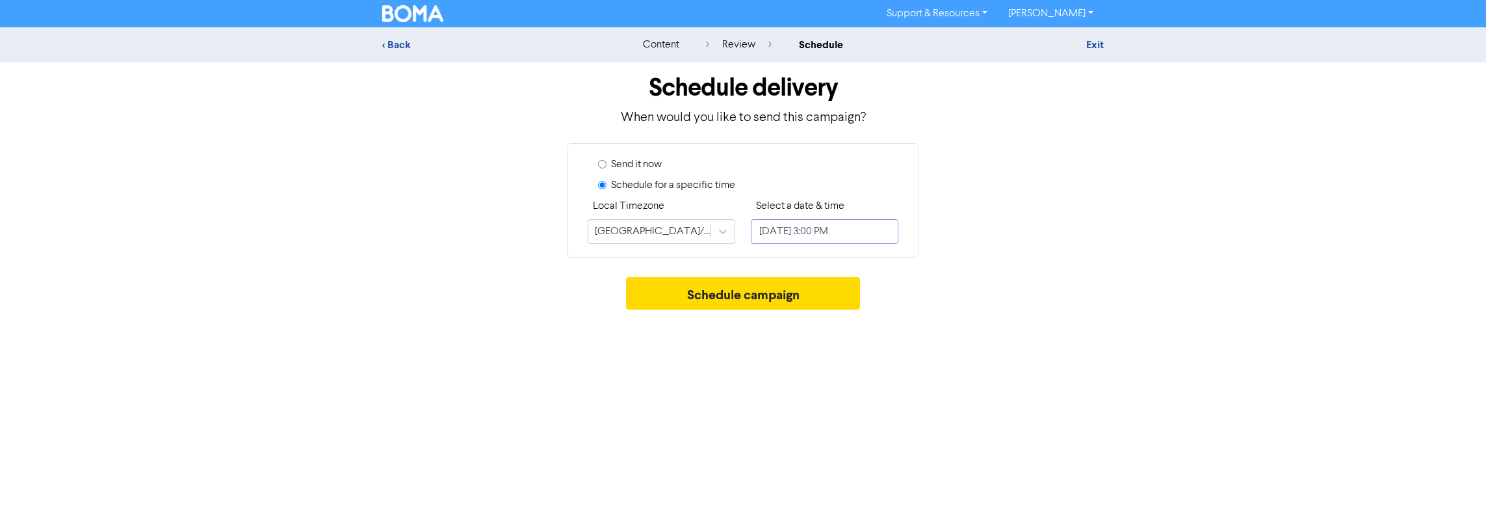
click at [812, 233] on input "[DATE] 3:00 PM" at bounding box center [825, 231] width 148 height 25
select select "8"
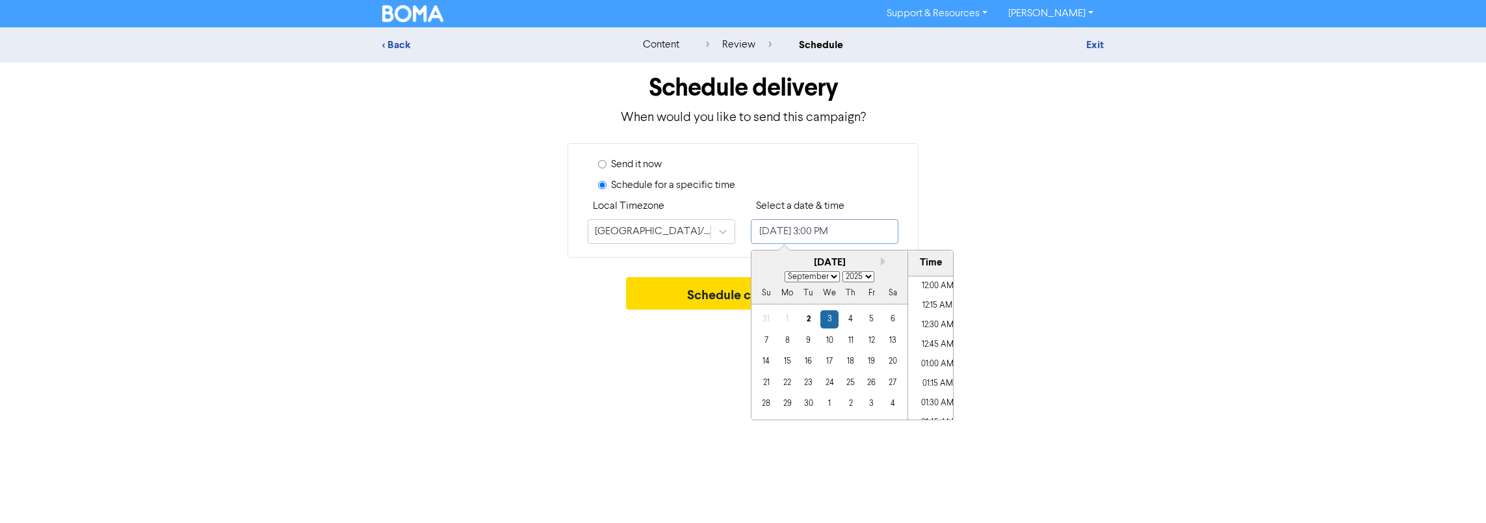
scroll to position [1108, 0]
click at [872, 341] on div "12" at bounding box center [872, 341] width 18 height 18
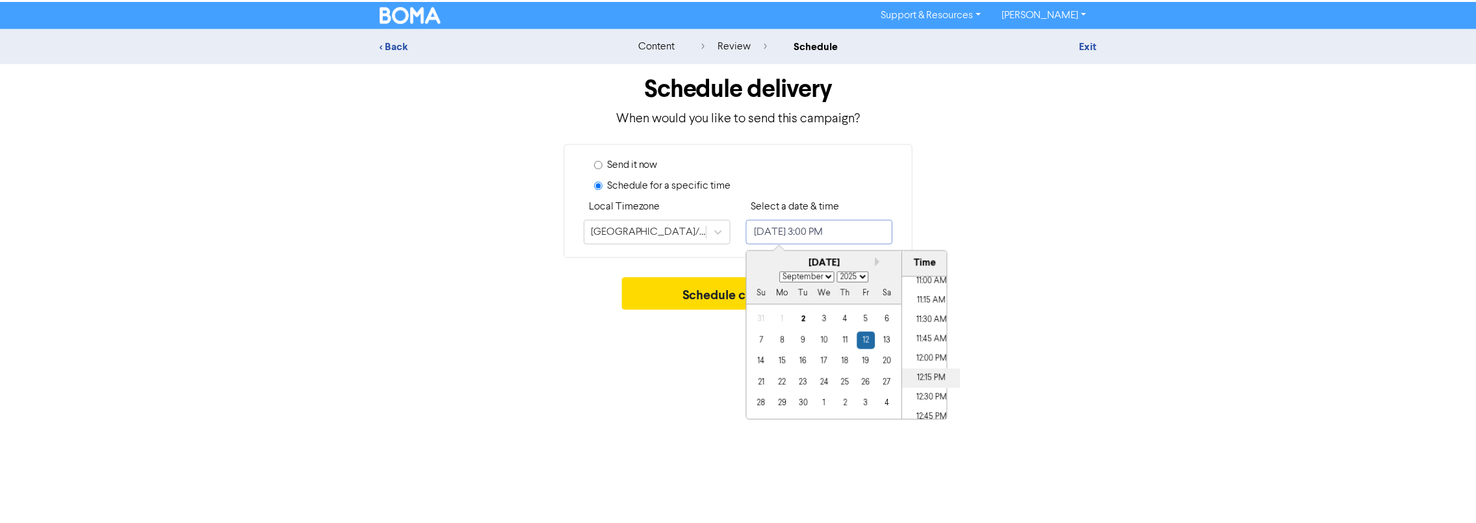
scroll to position [848, 0]
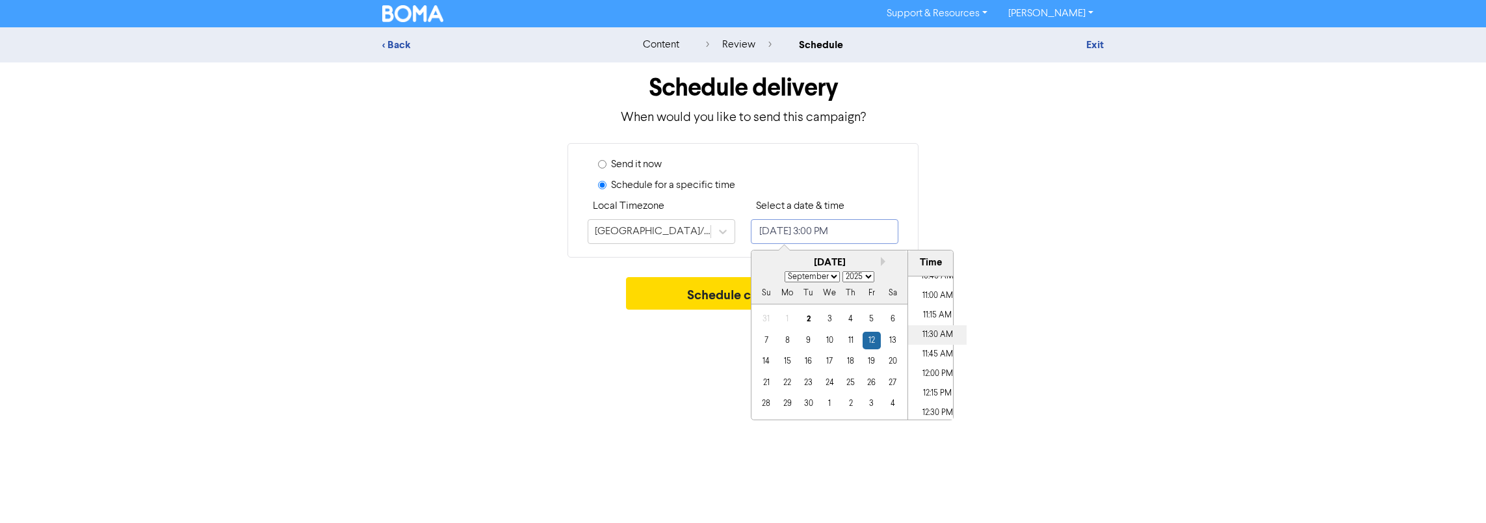
click at [941, 330] on li "11:30 AM" at bounding box center [937, 335] width 59 height 20
type input "[DATE] 11:30 AM"
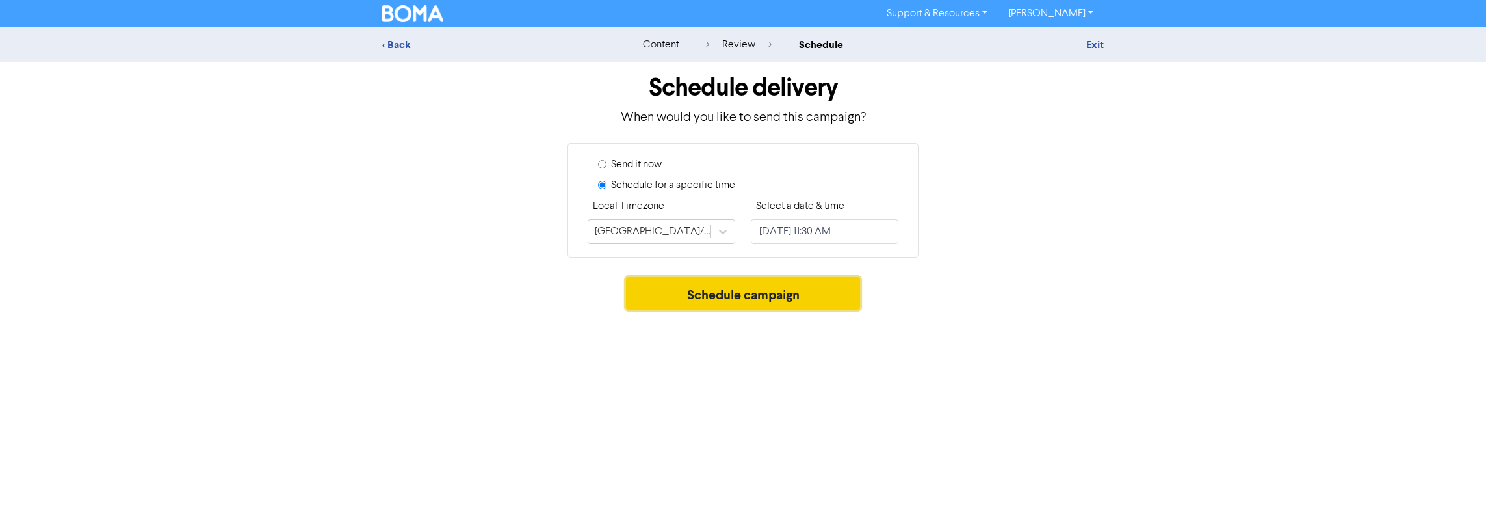
click at [658, 291] on button "Schedule campaign" at bounding box center [743, 293] width 235 height 33
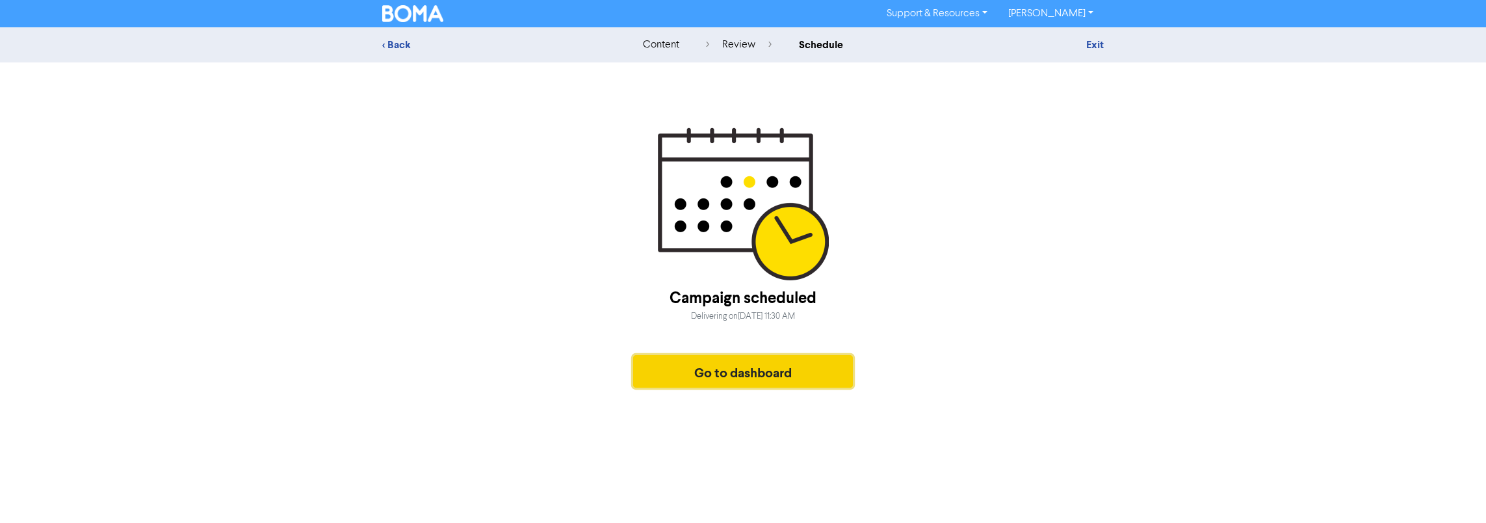
click at [757, 376] on button "Go to dashboard" at bounding box center [743, 371] width 220 height 33
